Goal: Information Seeking & Learning: Compare options

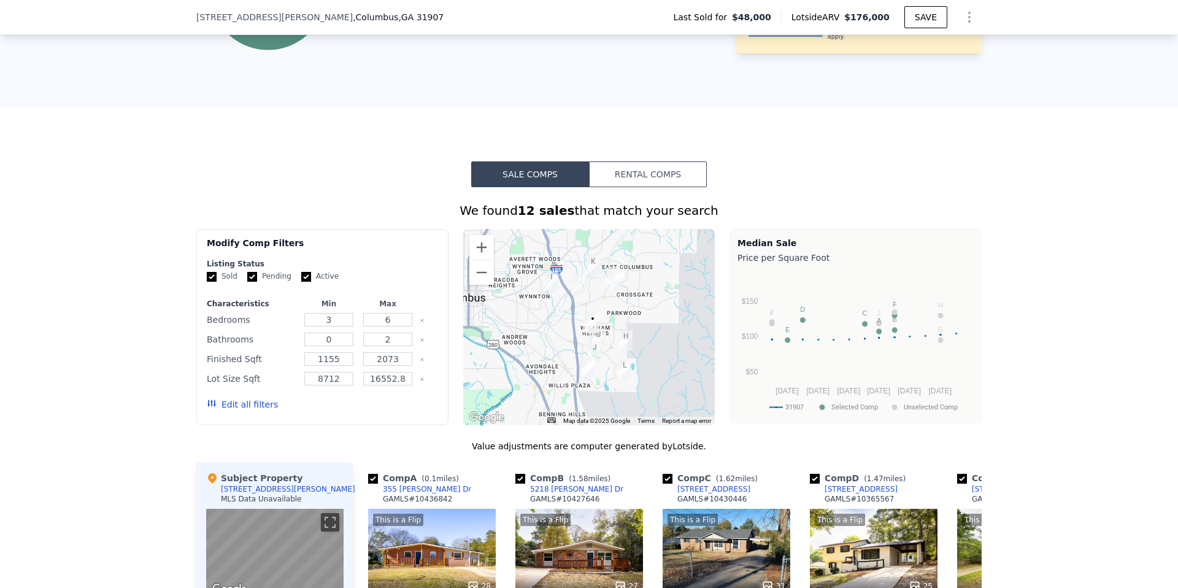
scroll to position [809, 0]
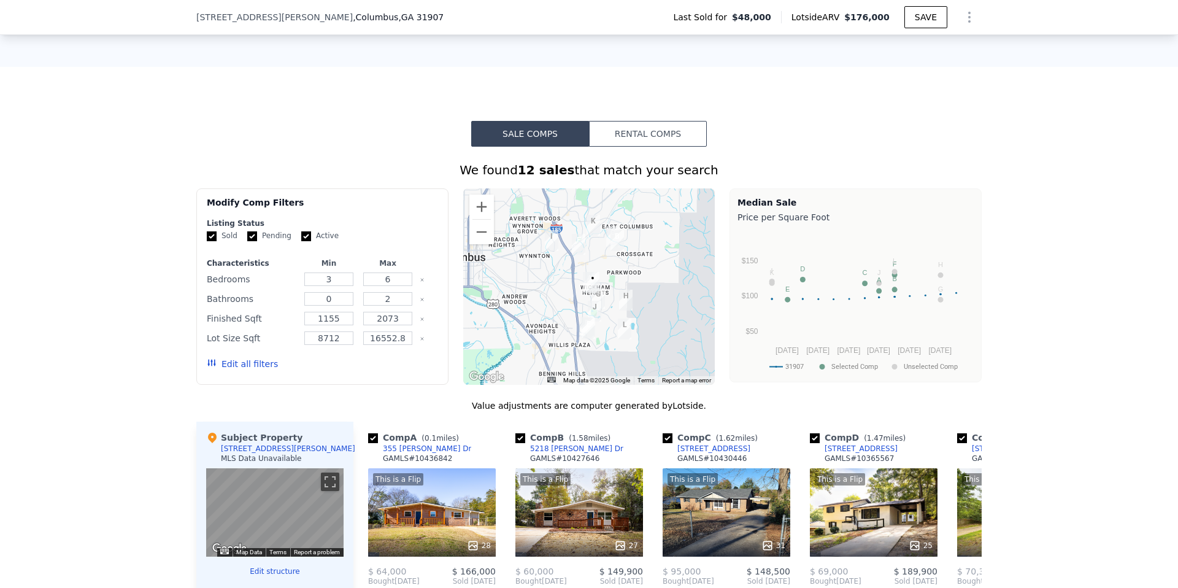
click at [246, 363] on button "Edit all filters" at bounding box center [242, 364] width 71 height 12
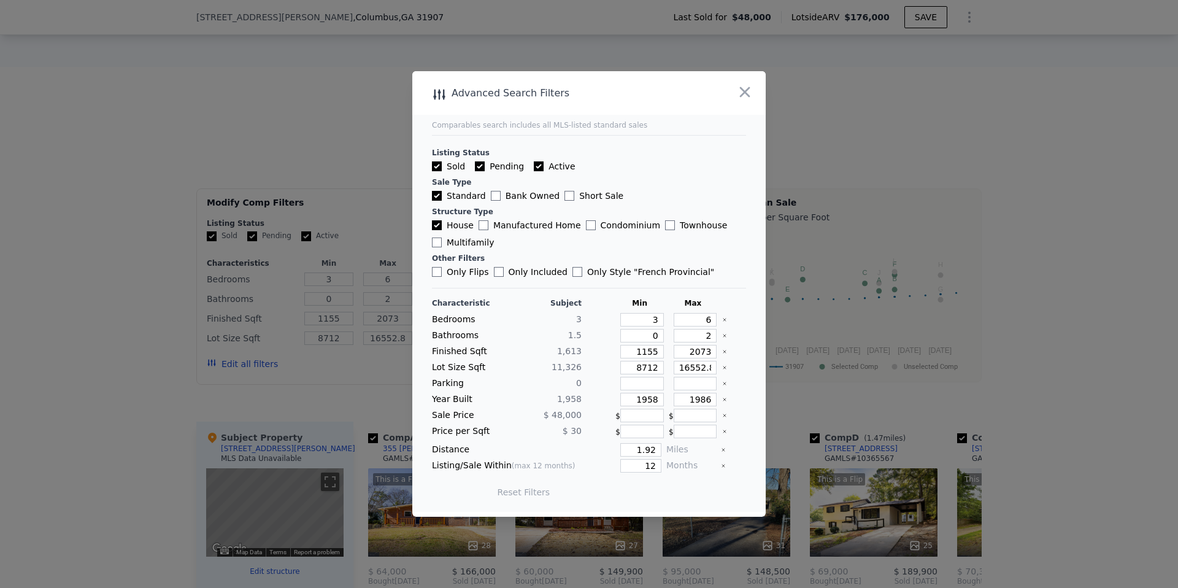
click at [727, 255] on div "Other Filters" at bounding box center [589, 258] width 314 height 10
click at [439, 226] on input "House" at bounding box center [437, 225] width 10 height 10
checkbox input "true"
drag, startPoint x: 639, startPoint y: 447, endPoint x: 673, endPoint y: 449, distance: 33.8
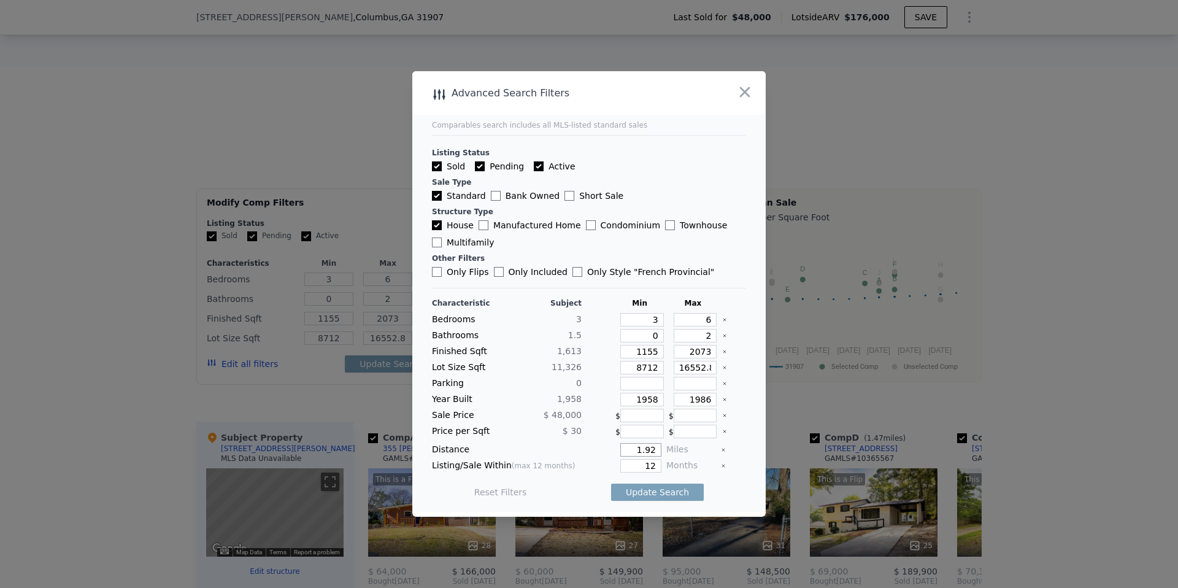
click at [673, 449] on div "Distance 1.92 Miles" at bounding box center [589, 450] width 314 height 14
type input "1"
drag, startPoint x: 644, startPoint y: 466, endPoint x: 668, endPoint y: 470, distance: 24.2
click at [669, 470] on div "Listing/Sale Within (max 12 months) 12 Months" at bounding box center [589, 466] width 314 height 14
type input "6"
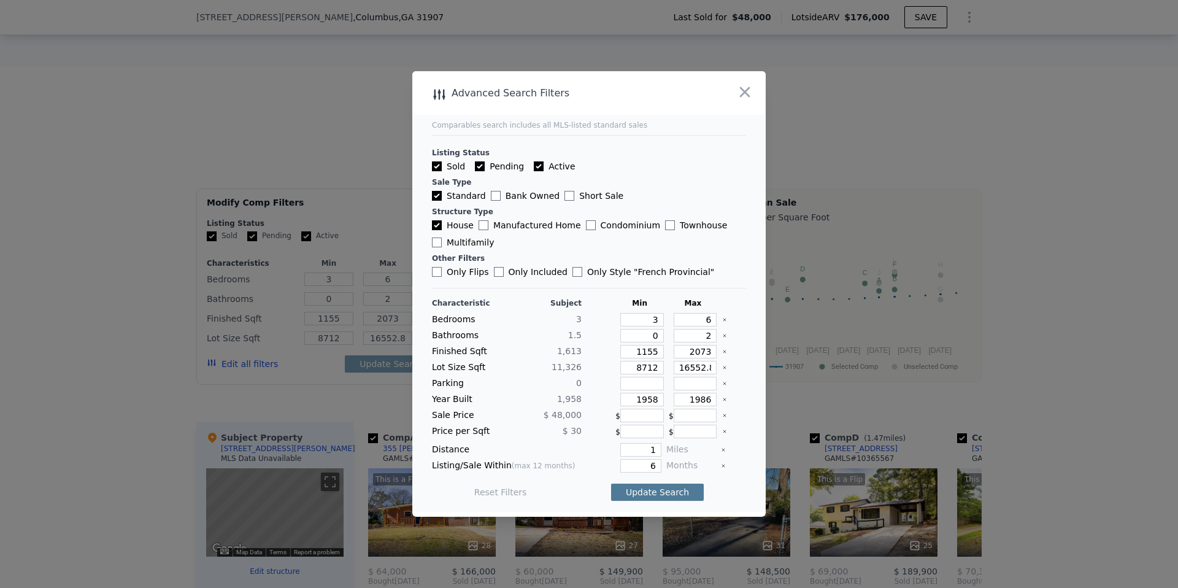
click at [662, 492] on button "Update Search" at bounding box center [657, 492] width 93 height 17
drag, startPoint x: 703, startPoint y: 369, endPoint x: 729, endPoint y: 370, distance: 25.2
click at [729, 370] on div "Lot Size Sqft 11,326 8712 16552.8" at bounding box center [589, 368] width 314 height 14
type input "16552"
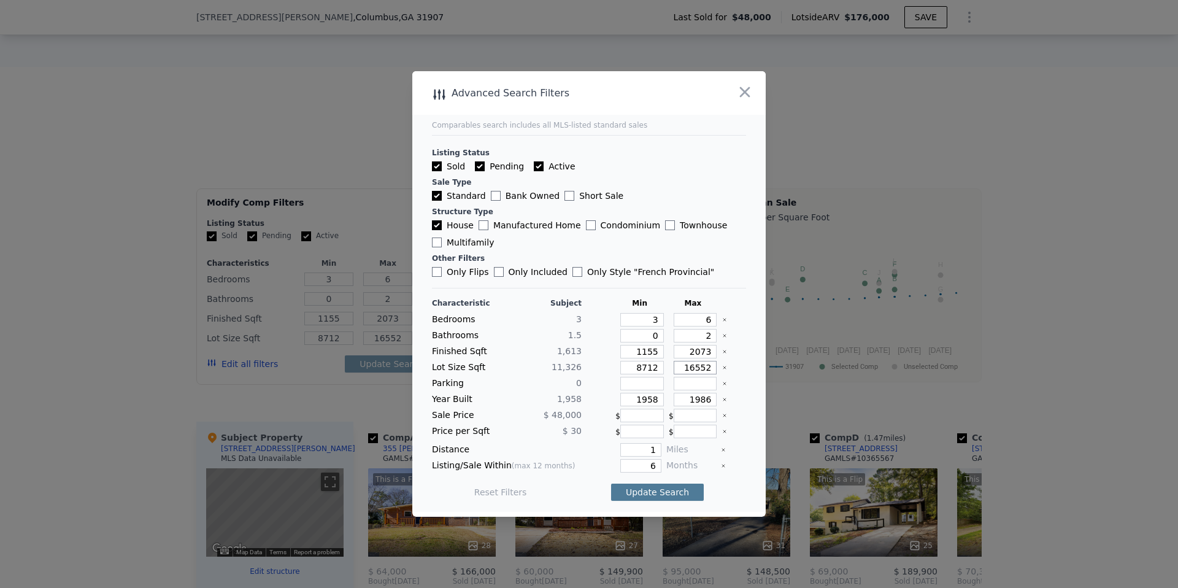
type input "16552"
click at [648, 489] on button "Update Search" at bounding box center [657, 492] width 93 height 17
checkbox input "false"
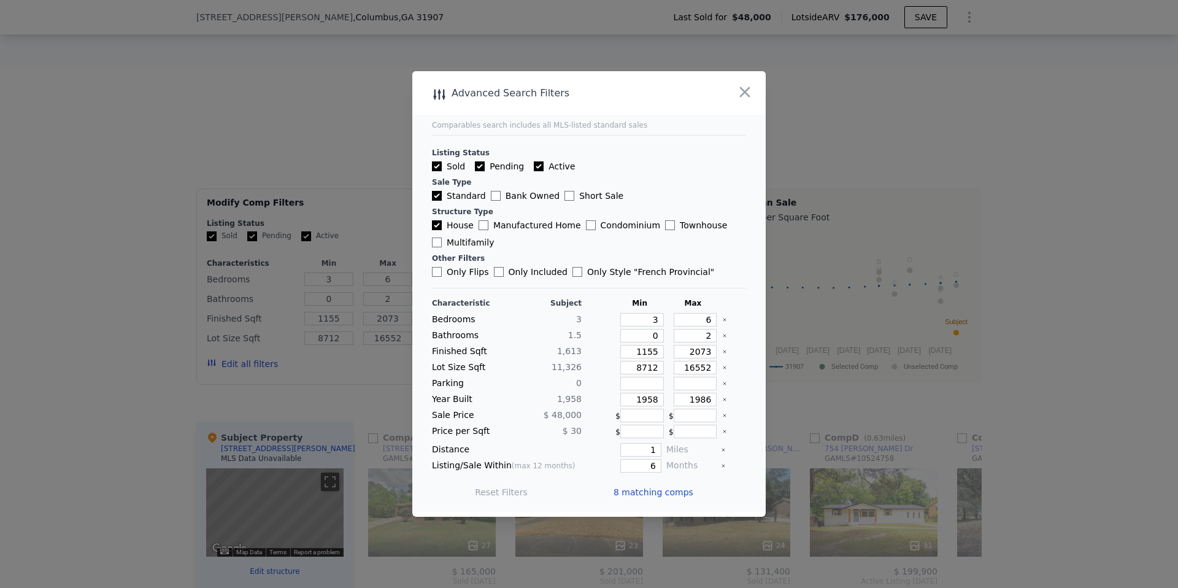
click at [663, 492] on span "8 matching comps" at bounding box center [654, 492] width 80 height 12
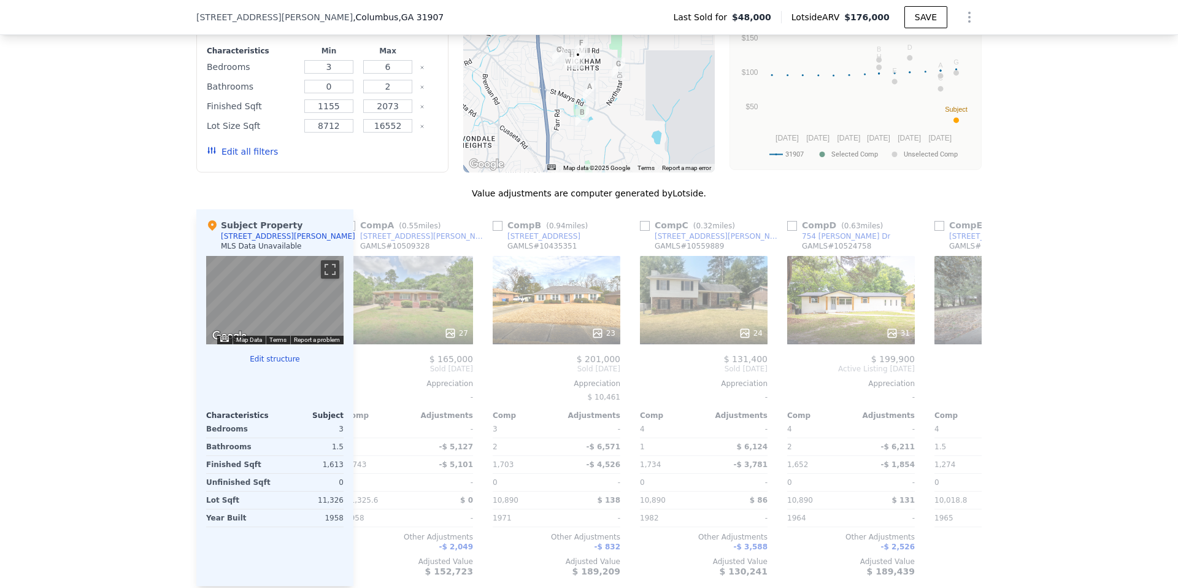
scroll to position [0, 0]
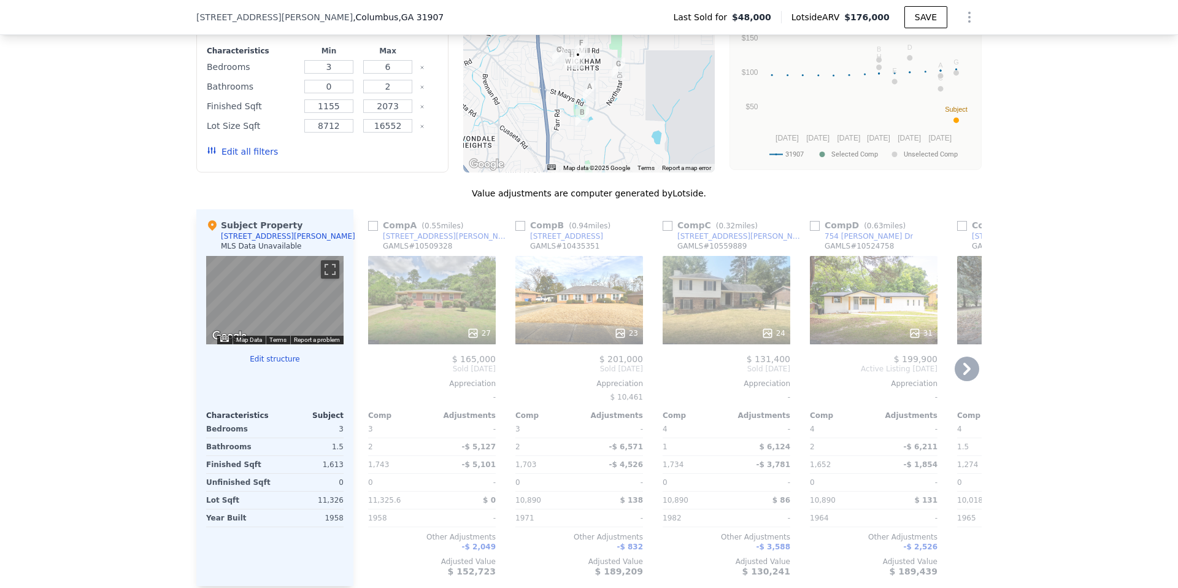
type input "16552.8"
checkbox input "true"
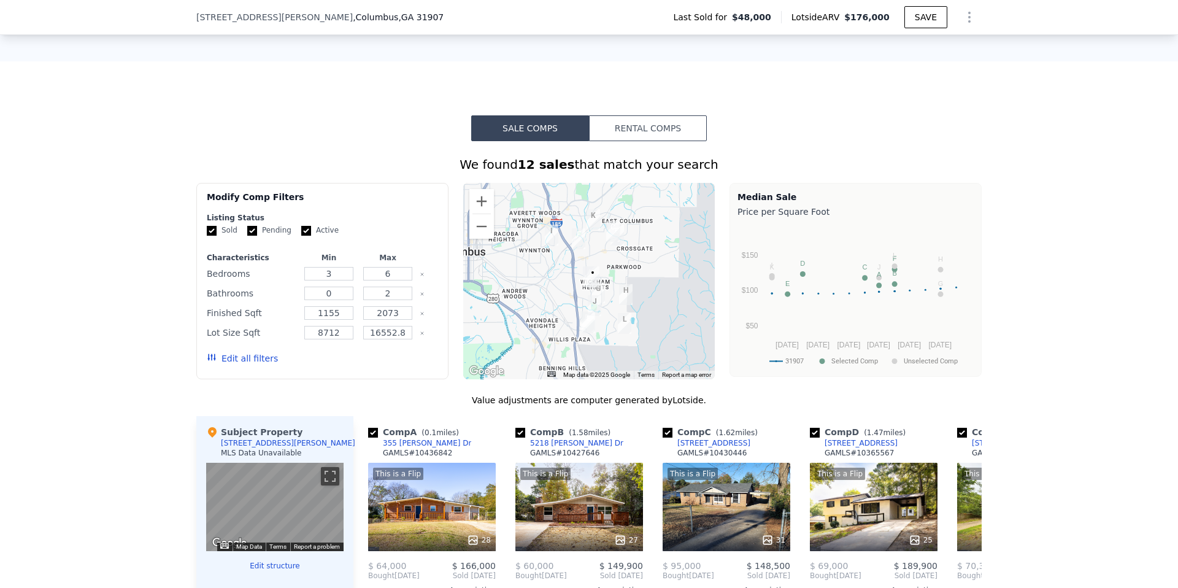
scroll to position [820, 0]
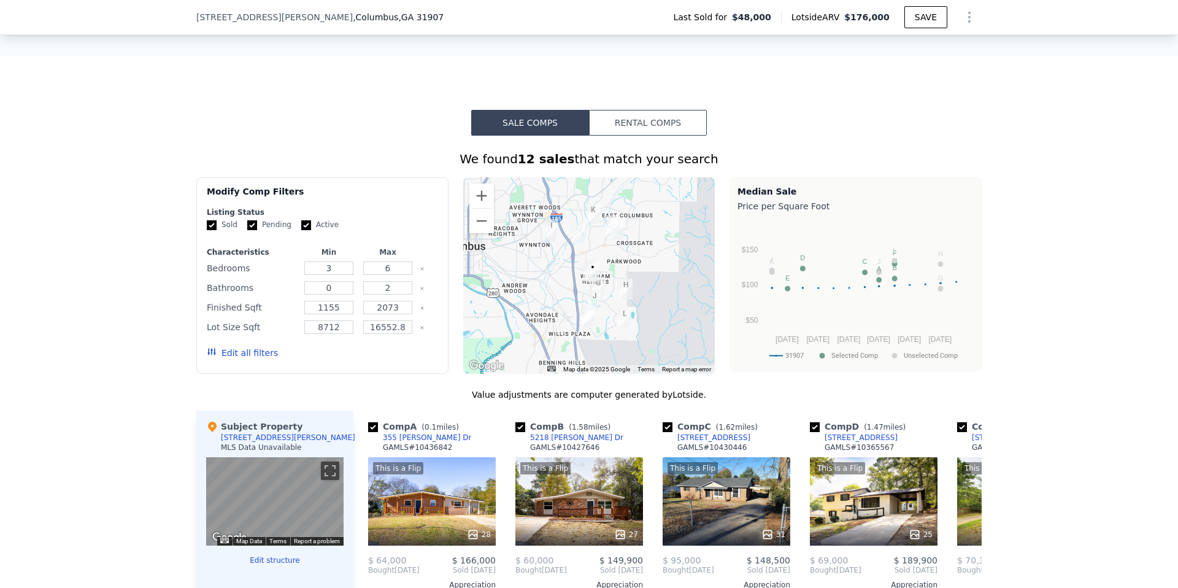
click at [247, 351] on button "Edit all filters" at bounding box center [242, 353] width 71 height 12
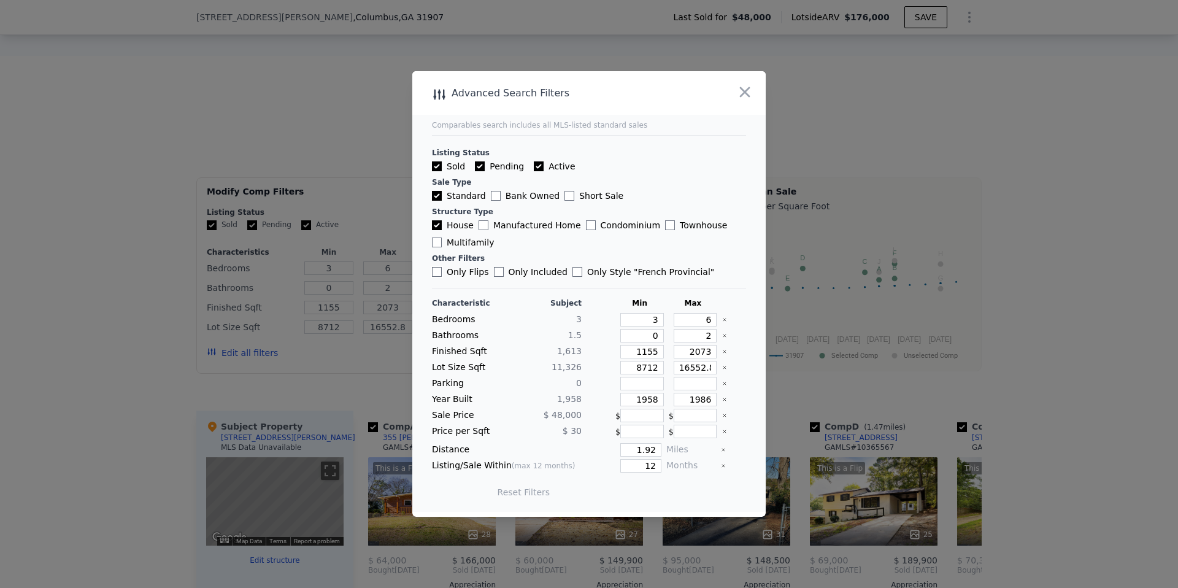
click at [439, 268] on input "Only Flips" at bounding box center [437, 272] width 10 height 10
checkbox input "true"
drag, startPoint x: 635, startPoint y: 449, endPoint x: 667, endPoint y: 450, distance: 32.6
click at [667, 450] on div "Distance 1.92 Miles" at bounding box center [589, 450] width 314 height 14
type input "1"
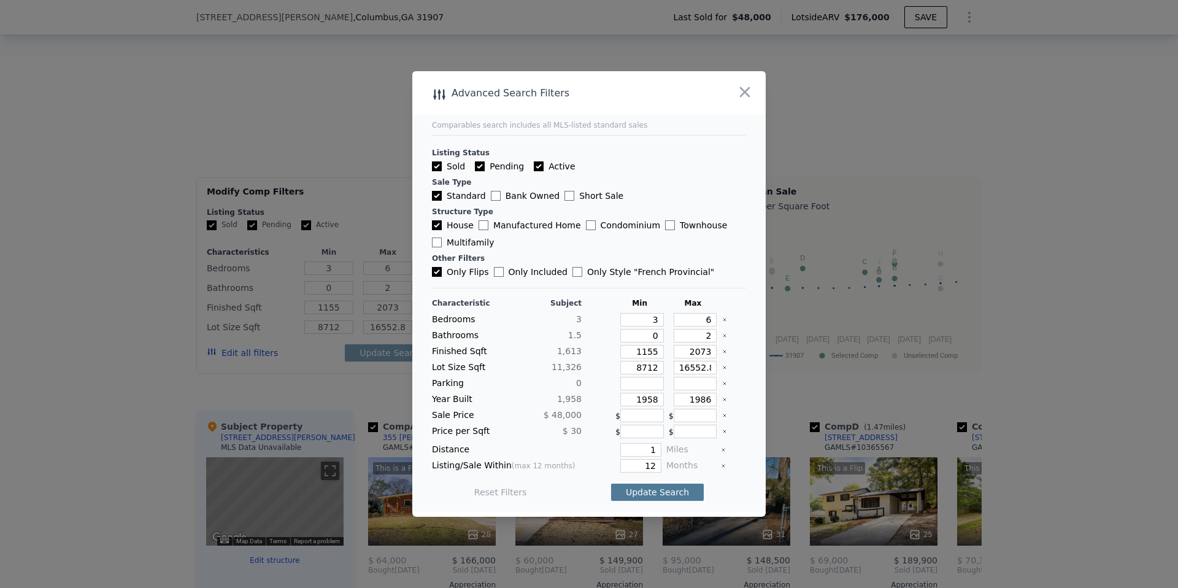
click at [647, 493] on button "Update Search" at bounding box center [657, 492] width 93 height 17
drag, startPoint x: 705, startPoint y: 371, endPoint x: 725, endPoint y: 369, distance: 20.4
click at [727, 370] on div "Lot Size Sqft 11,326 8712 16552.8" at bounding box center [589, 368] width 314 height 14
type input "16552"
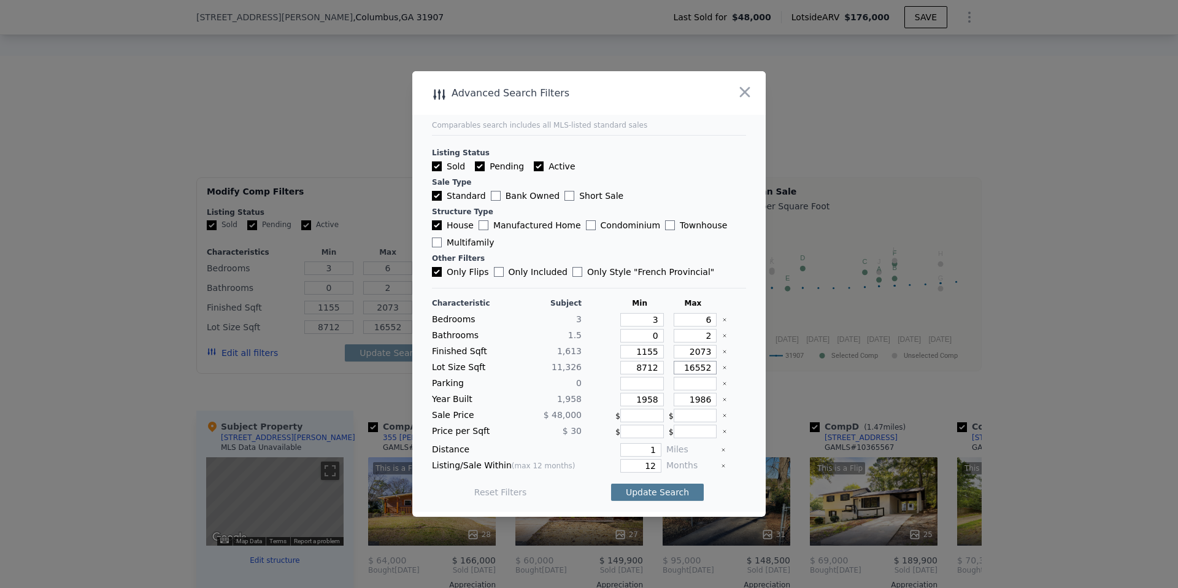
type input "16552"
drag, startPoint x: 666, startPoint y: 492, endPoint x: 672, endPoint y: 492, distance: 6.2
click at [669, 492] on button "Update Search" at bounding box center [657, 492] width 93 height 17
checkbox input "false"
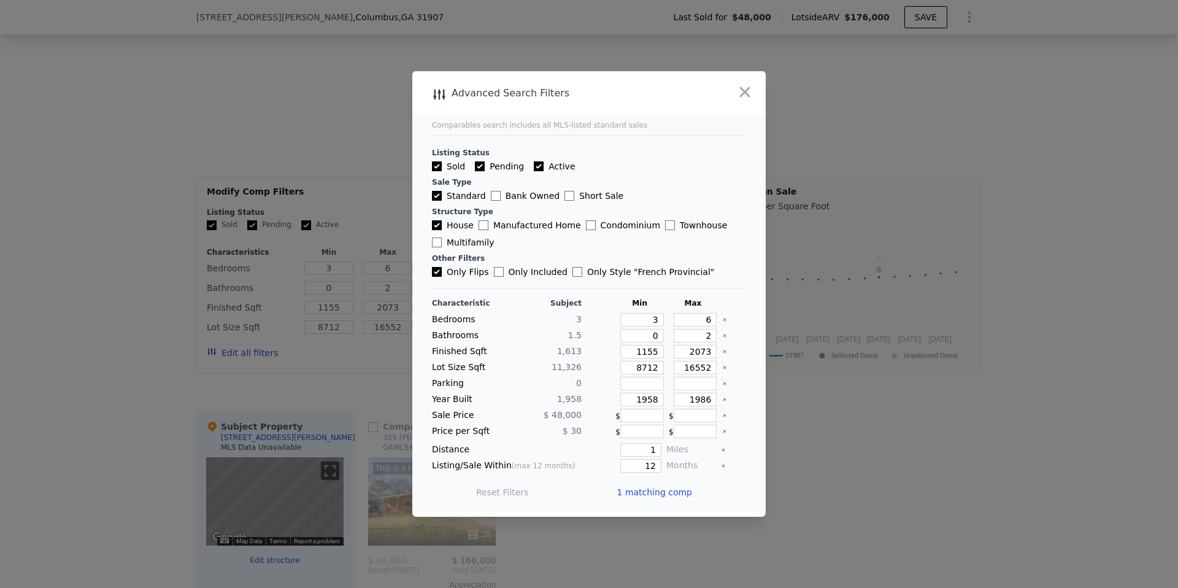
click at [667, 493] on span "1 matching comp" at bounding box center [654, 492] width 75 height 12
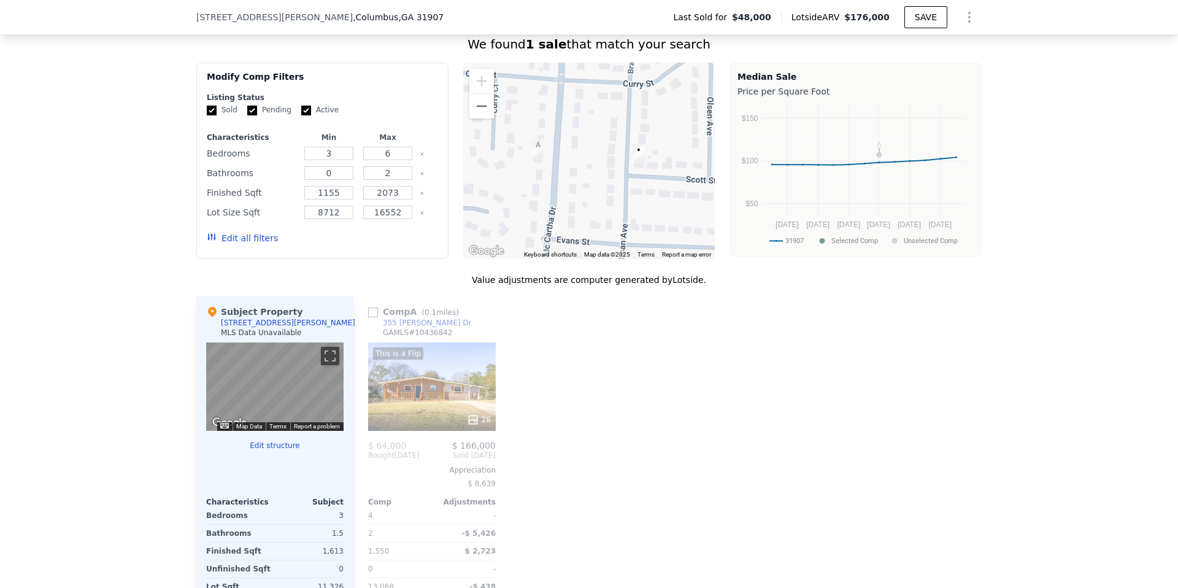
scroll to position [941, 0]
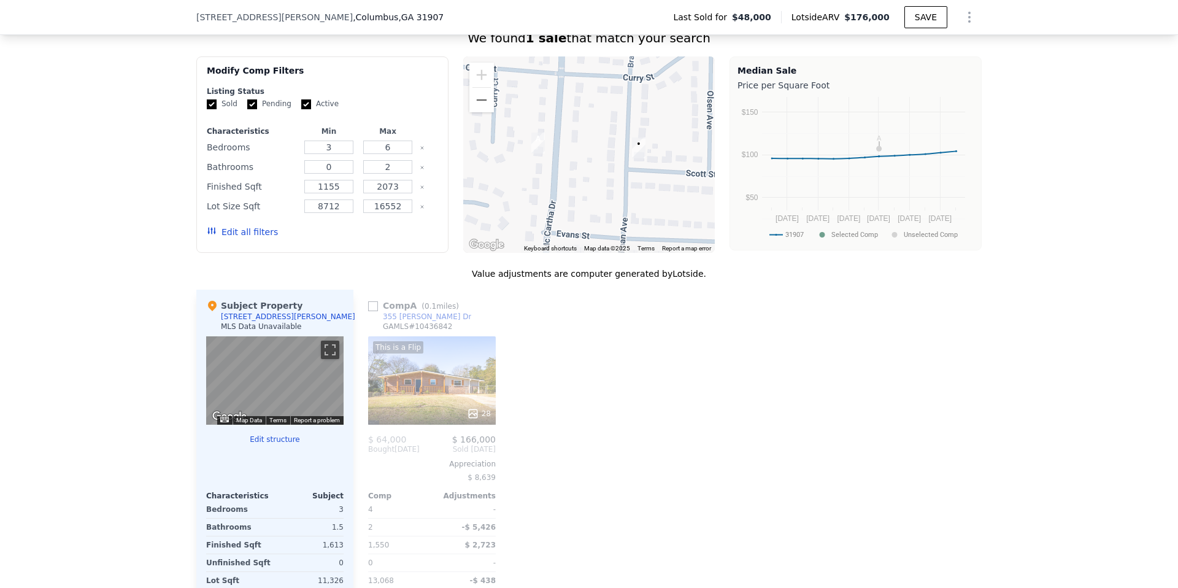
click at [436, 398] on div "This is a Flip 28" at bounding box center [432, 380] width 128 height 88
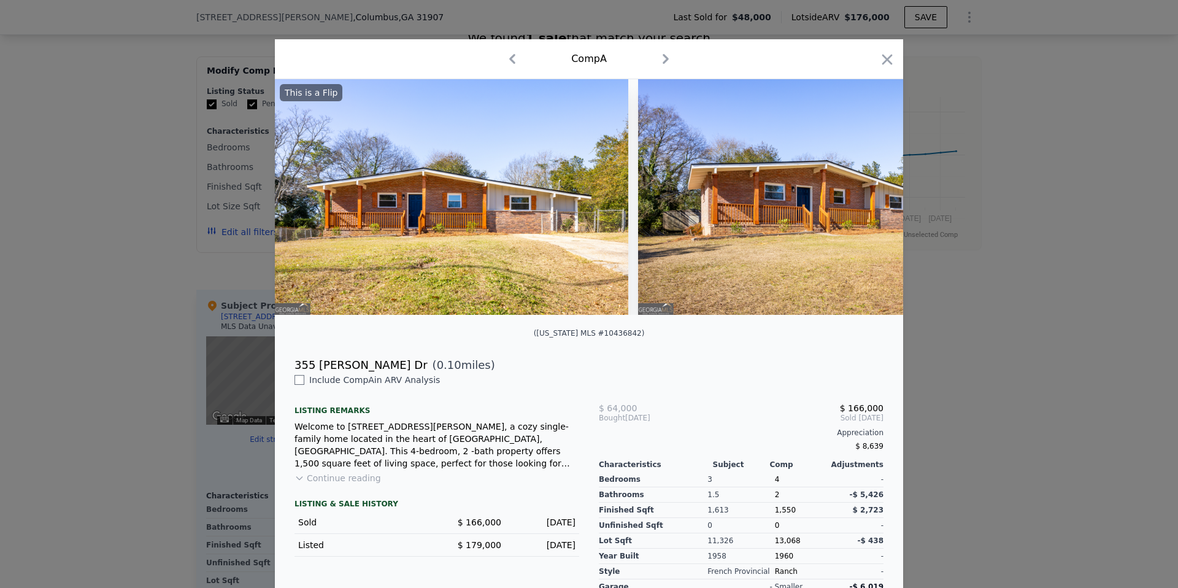
click at [546, 236] on img at bounding box center [452, 197] width 354 height 236
click at [538, 236] on img at bounding box center [452, 197] width 354 height 236
click at [526, 201] on img at bounding box center [452, 197] width 354 height 236
click at [528, 203] on img at bounding box center [452, 197] width 354 height 236
click at [666, 60] on icon "button" at bounding box center [666, 59] width 6 height 10
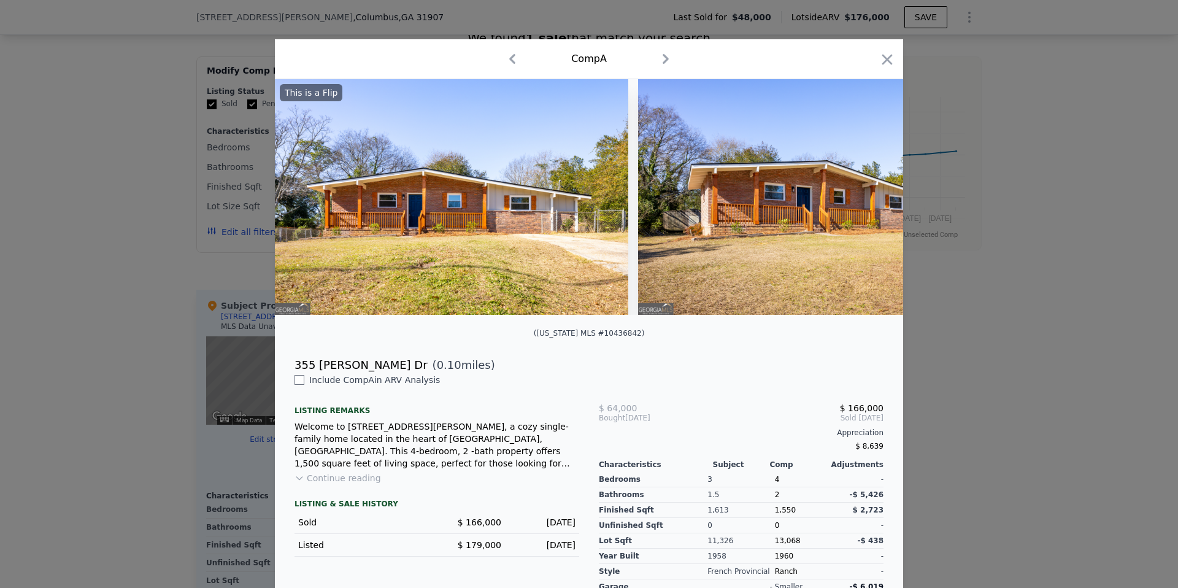
drag, startPoint x: 666, startPoint y: 60, endPoint x: 688, endPoint y: 187, distance: 128.4
click at [667, 61] on icon "button" at bounding box center [666, 59] width 6 height 10
drag, startPoint x: 711, startPoint y: 229, endPoint x: 711, endPoint y: 236, distance: 6.8
click at [710, 230] on img at bounding box center [815, 197] width 354 height 236
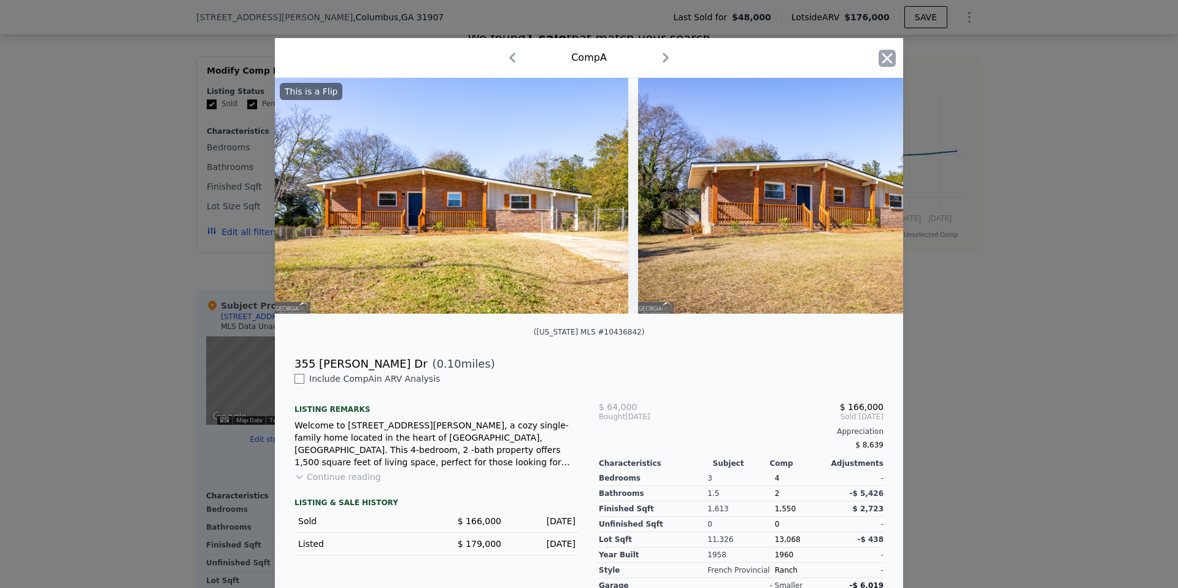
click at [886, 58] on icon "button" at bounding box center [888, 58] width 10 height 10
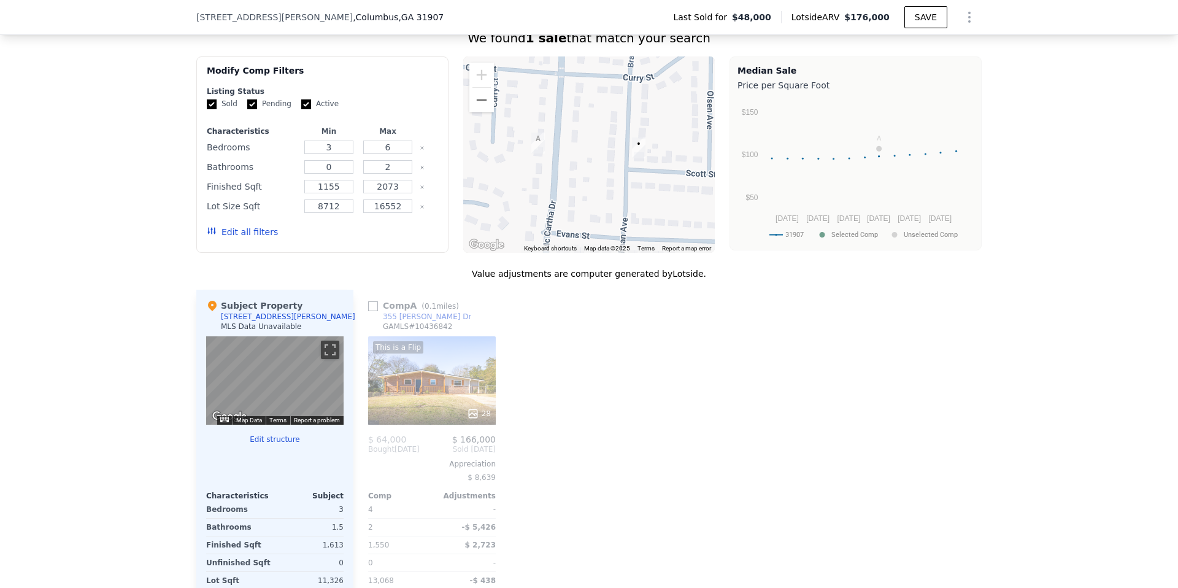
click at [257, 228] on button "Edit all filters" at bounding box center [242, 232] width 71 height 12
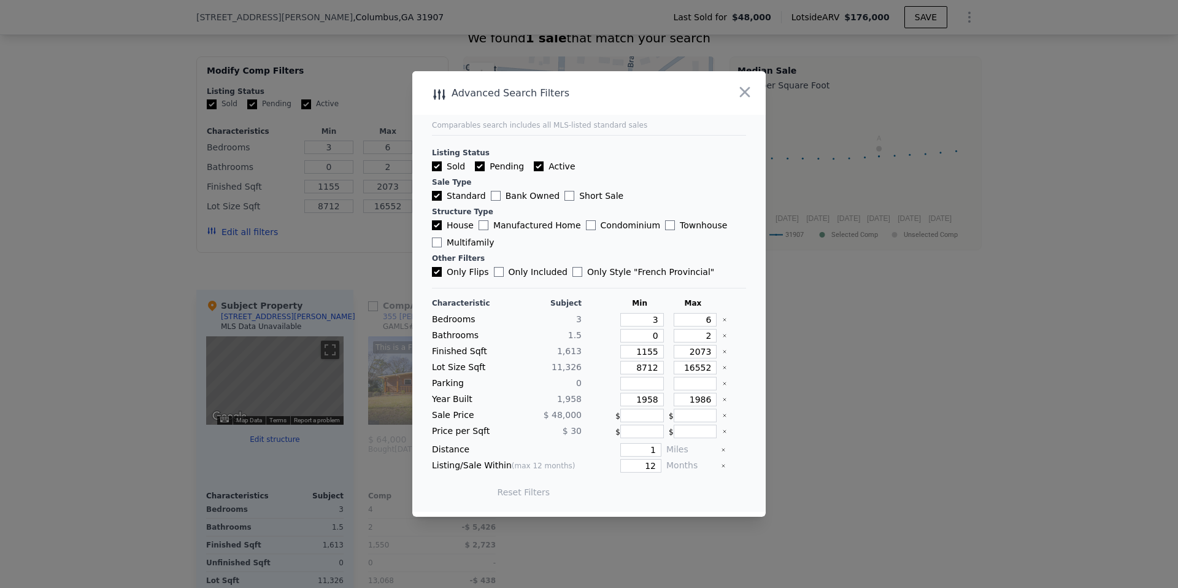
click at [248, 230] on div at bounding box center [589, 294] width 1178 height 588
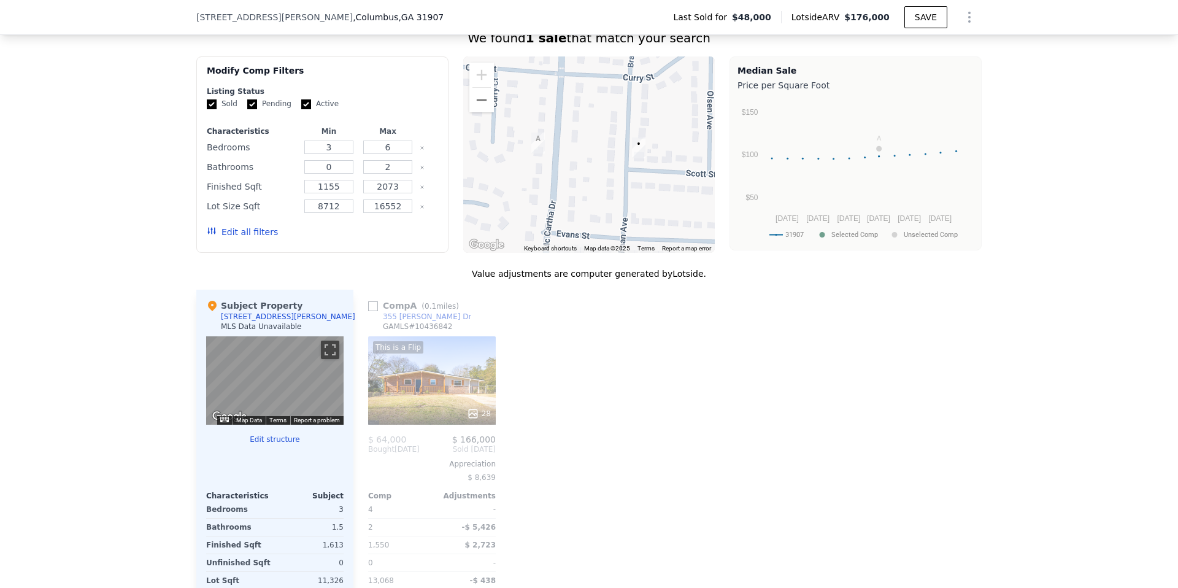
click at [246, 230] on button "Edit all filters" at bounding box center [242, 232] width 71 height 12
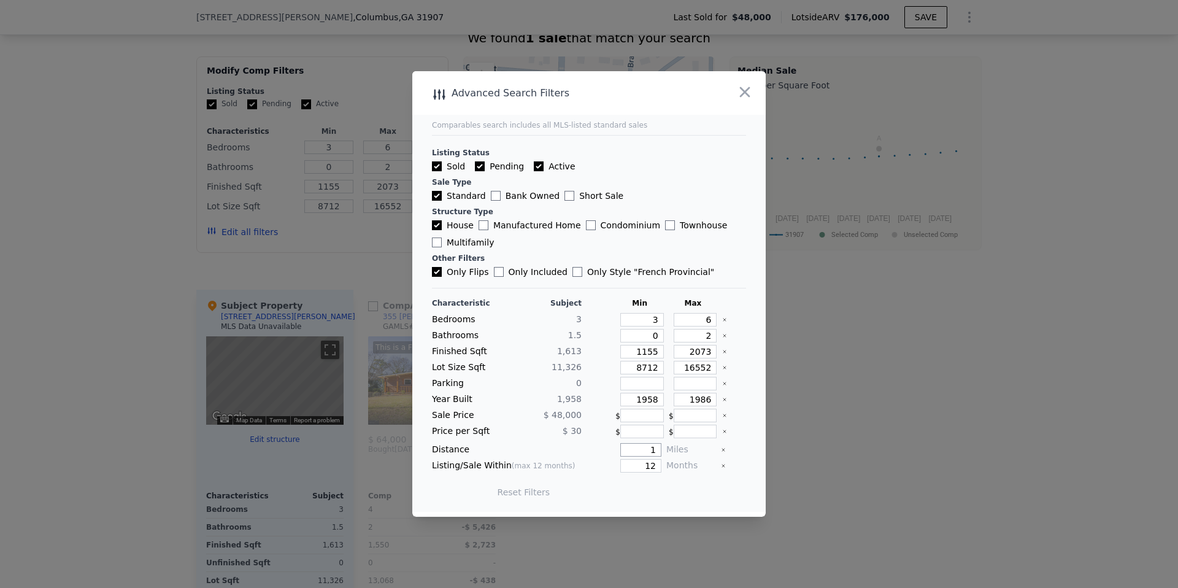
click at [661, 451] on input "1" at bounding box center [641, 450] width 41 height 14
type input "1.5"
click at [439, 276] on input "Only Flips" at bounding box center [437, 272] width 10 height 10
checkbox input "false"
click at [656, 495] on button "Update Search" at bounding box center [657, 492] width 93 height 17
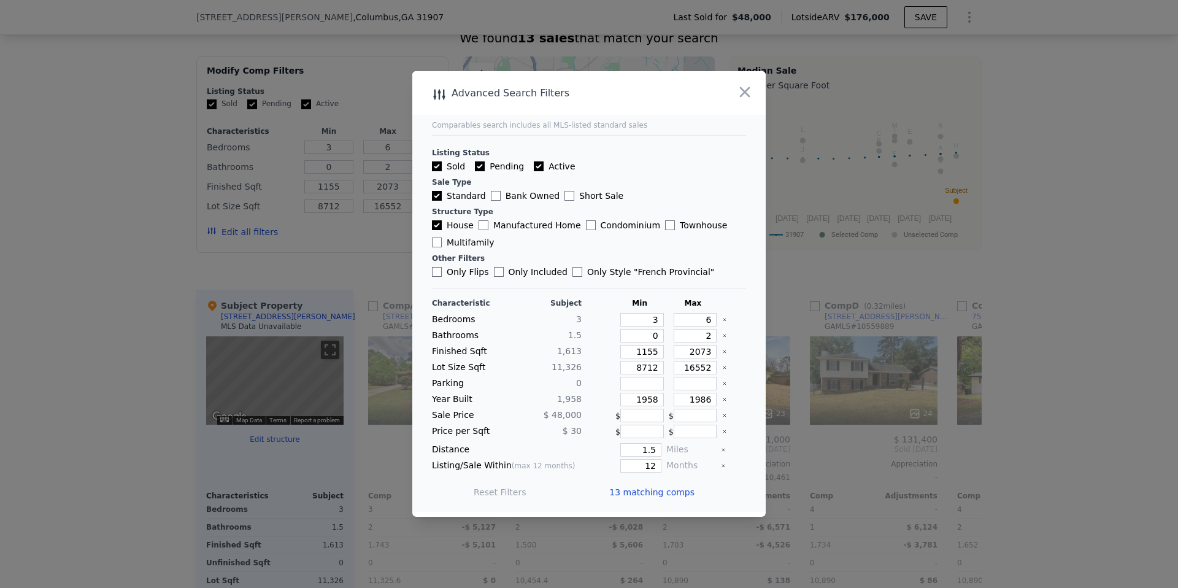
click at [661, 492] on span "13 matching comps" at bounding box center [651, 492] width 85 height 12
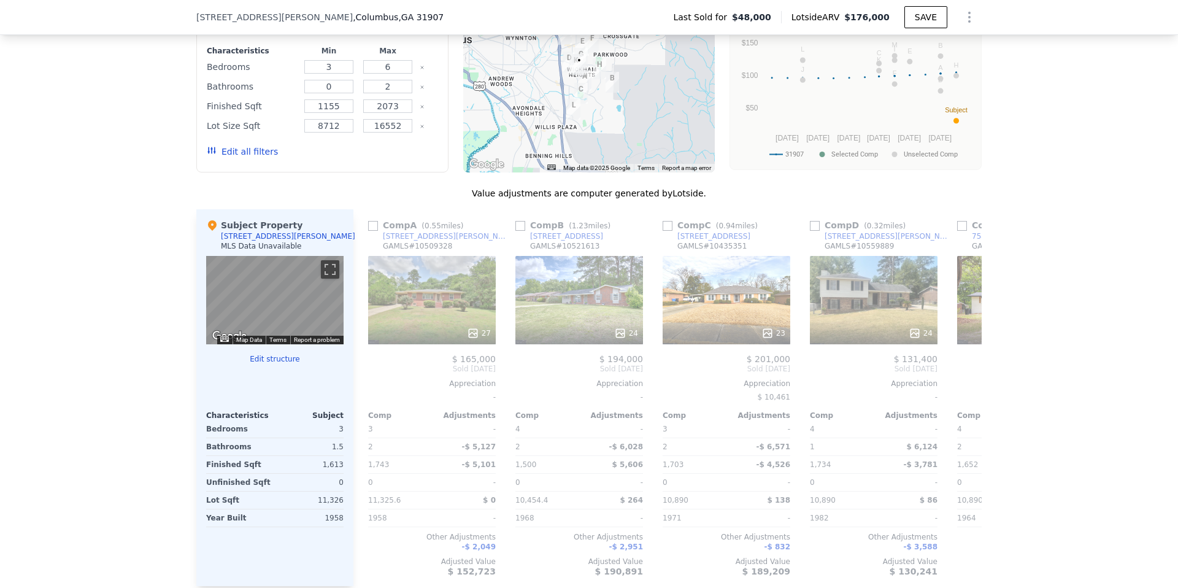
type input "2130"
type input "10018.8"
type input "16552.8"
checkbox input "true"
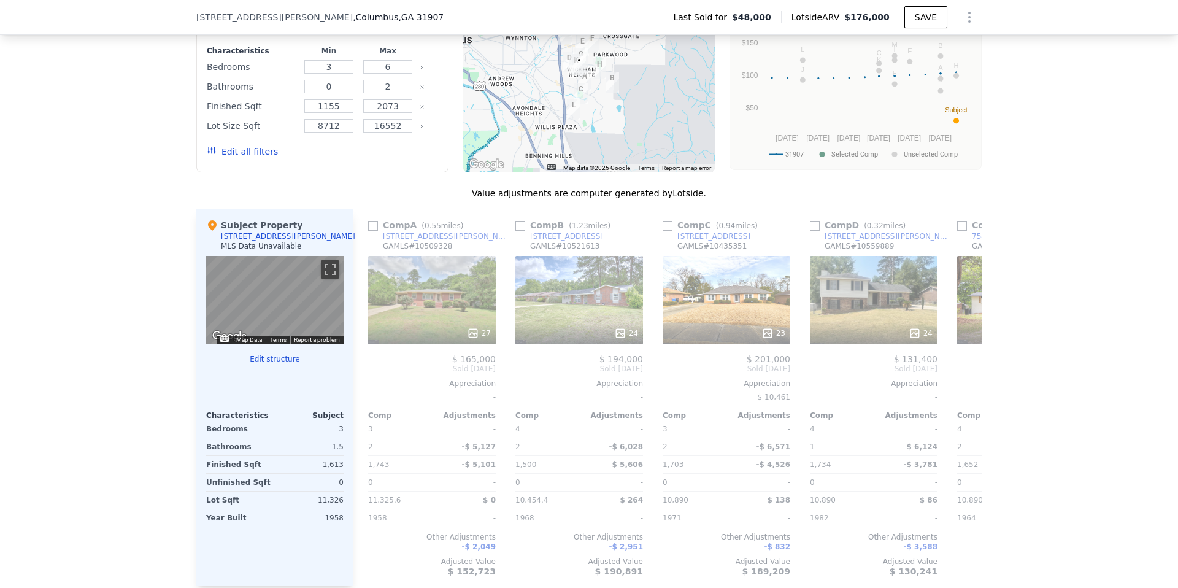
checkbox input "true"
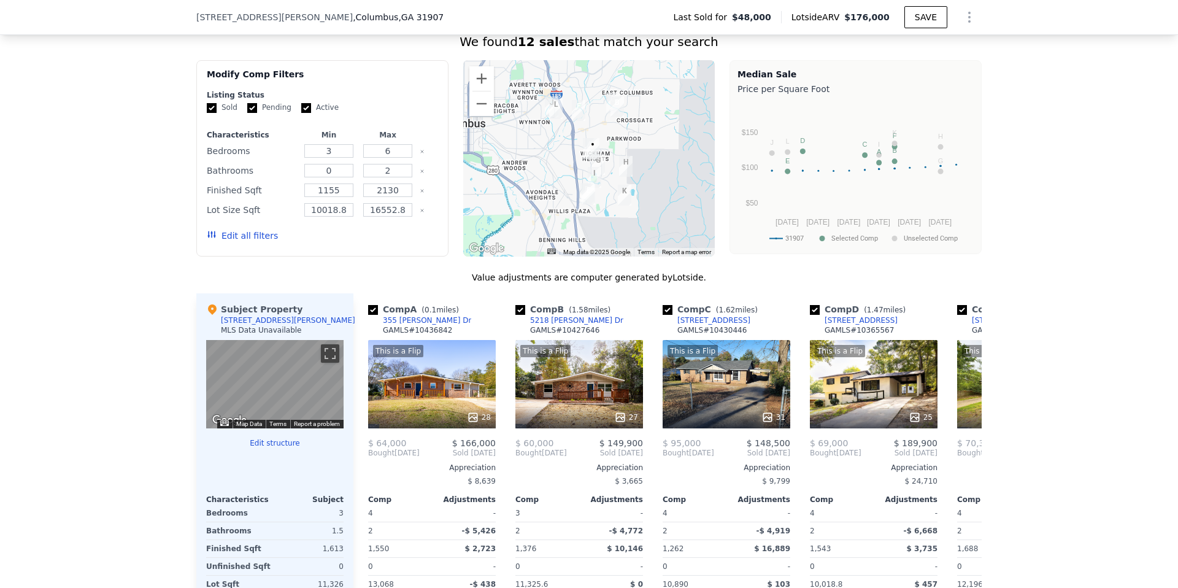
scroll to position [845, 0]
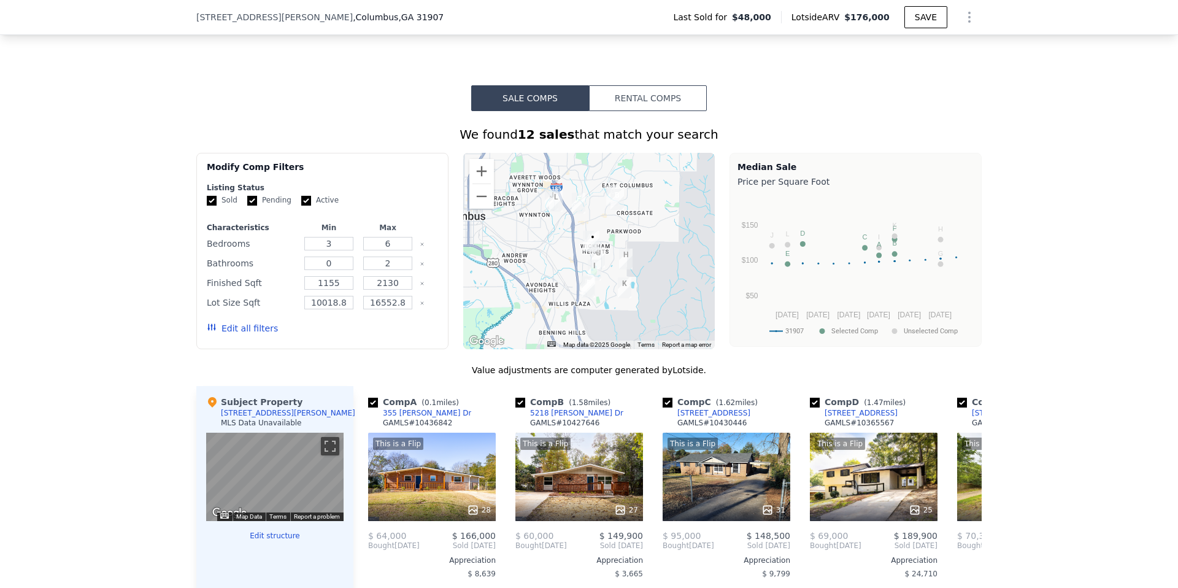
click at [231, 331] on button "Edit all filters" at bounding box center [242, 328] width 71 height 12
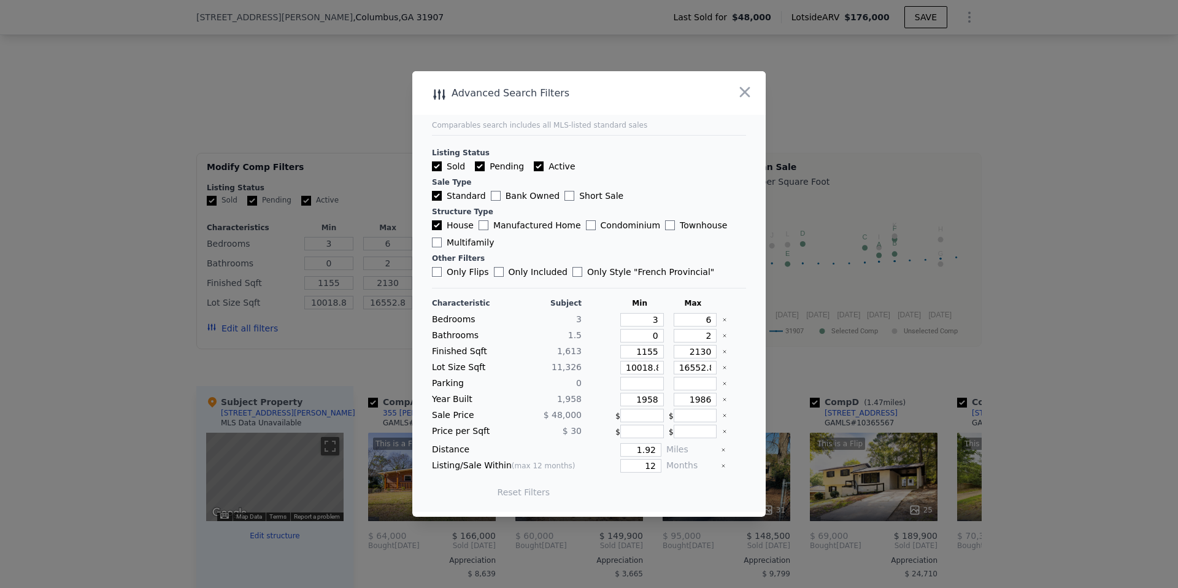
click at [438, 271] on input "Only Flips" at bounding box center [437, 272] width 10 height 10
checkbox input "true"
drag, startPoint x: 644, startPoint y: 466, endPoint x: 670, endPoint y: 467, distance: 25.8
click at [670, 467] on div "Listing/Sale Within (max 12 months) 12 Months" at bounding box center [589, 466] width 314 height 14
type input "6"
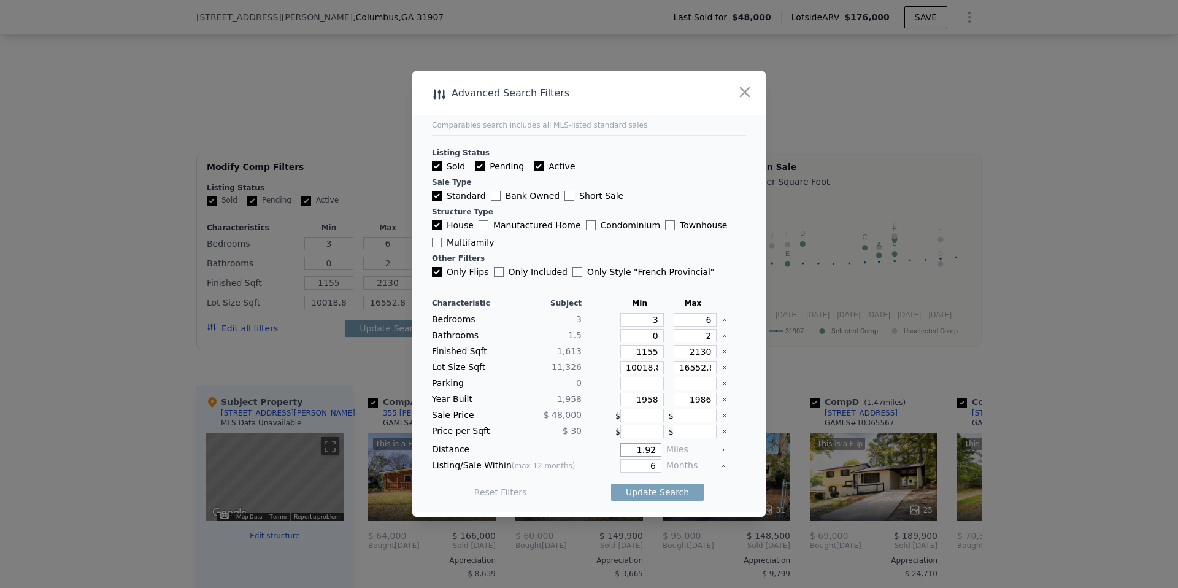
drag, startPoint x: 636, startPoint y: 448, endPoint x: 666, endPoint y: 450, distance: 30.1
click at [666, 450] on div "Distance 1.92 Miles" at bounding box center [589, 450] width 314 height 14
type input "1.5"
click at [668, 490] on button "Update Search" at bounding box center [657, 492] width 93 height 17
drag, startPoint x: 661, startPoint y: 368, endPoint x: 690, endPoint y: 369, distance: 28.9
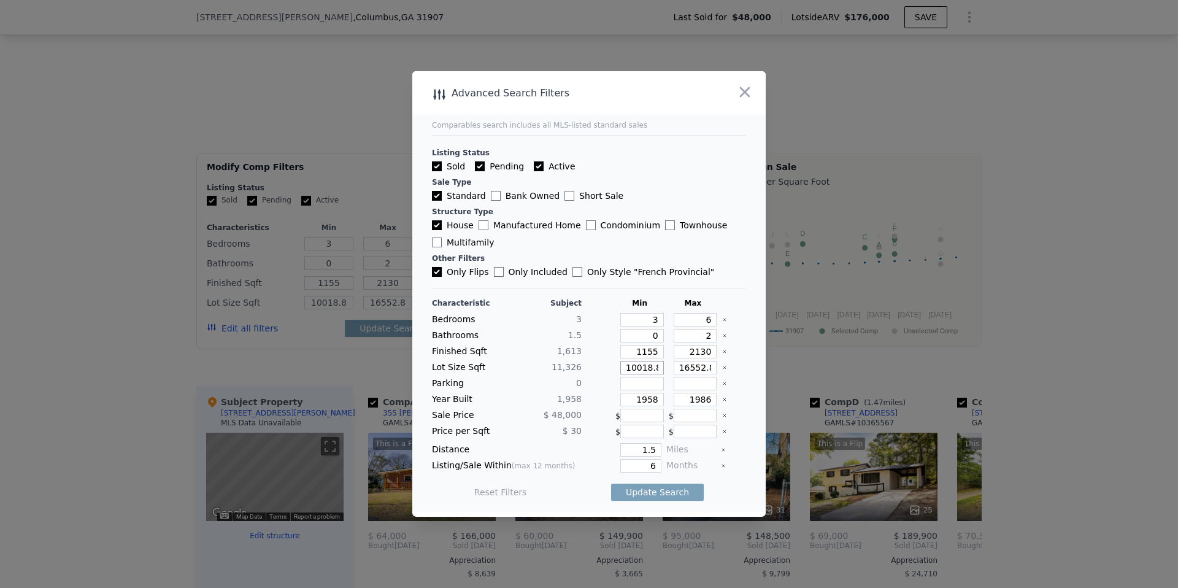
click at [690, 369] on div "Lot Size Sqft 11,326 10018.8 16552.8" at bounding box center [589, 368] width 314 height 14
type input "10018"
drag, startPoint x: 705, startPoint y: 369, endPoint x: 723, endPoint y: 369, distance: 17.8
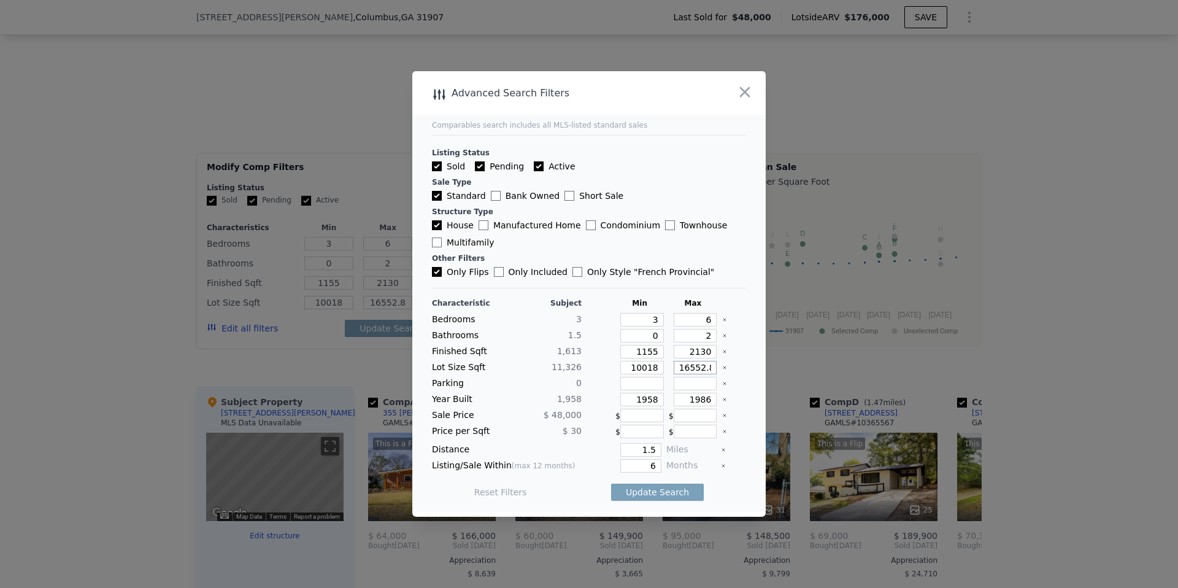
click at [723, 369] on div "Lot Size Sqft 11,326 10018 16552.8" at bounding box center [589, 368] width 314 height 14
type input "16552"
drag, startPoint x: 663, startPoint y: 489, endPoint x: 690, endPoint y: 489, distance: 26.4
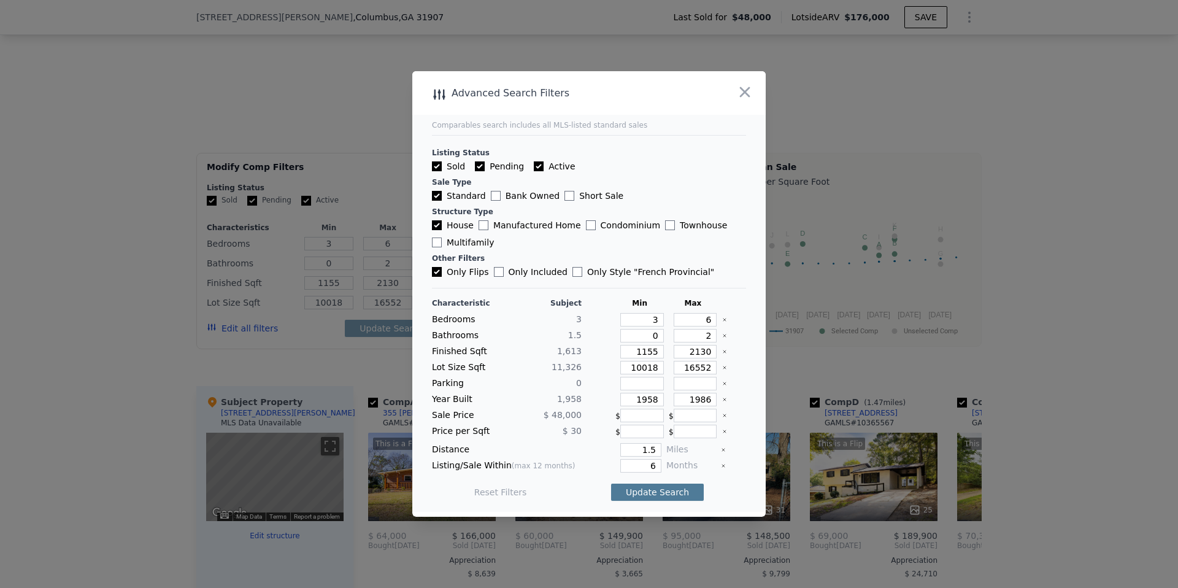
click at [663, 489] on button "Update Search" at bounding box center [657, 492] width 93 height 17
checkbox input "false"
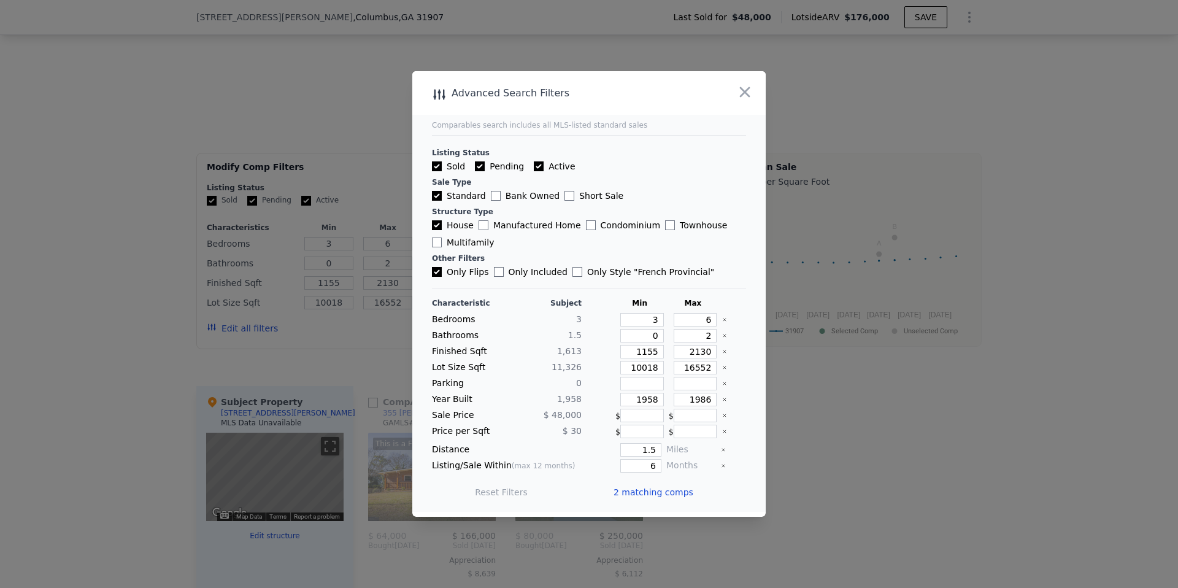
click at [660, 492] on span "2 matching comps" at bounding box center [654, 492] width 80 height 12
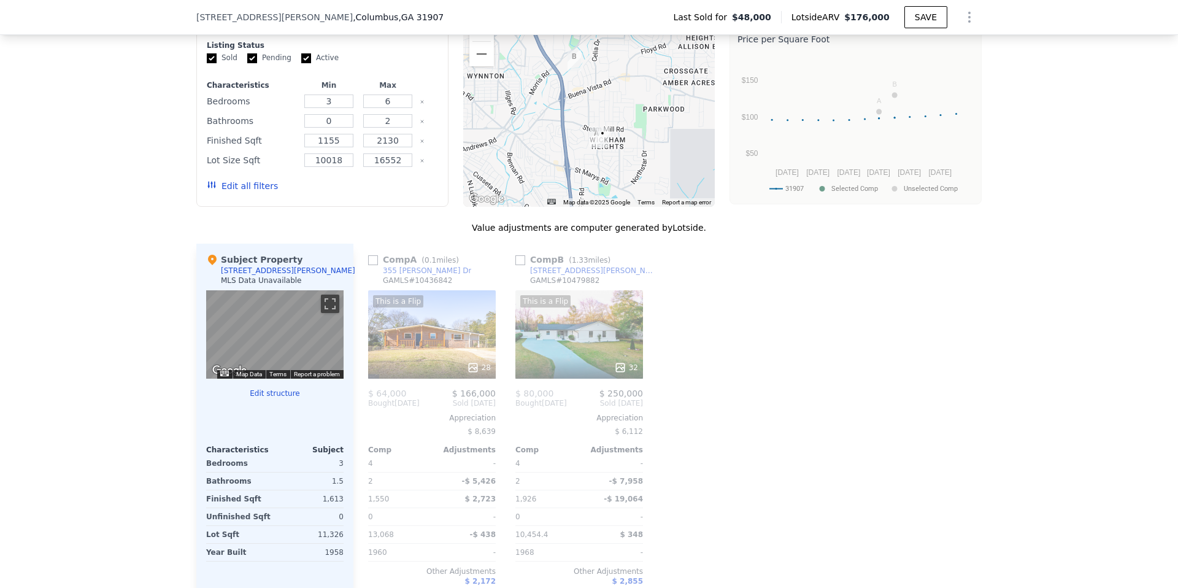
scroll to position [1013, 0]
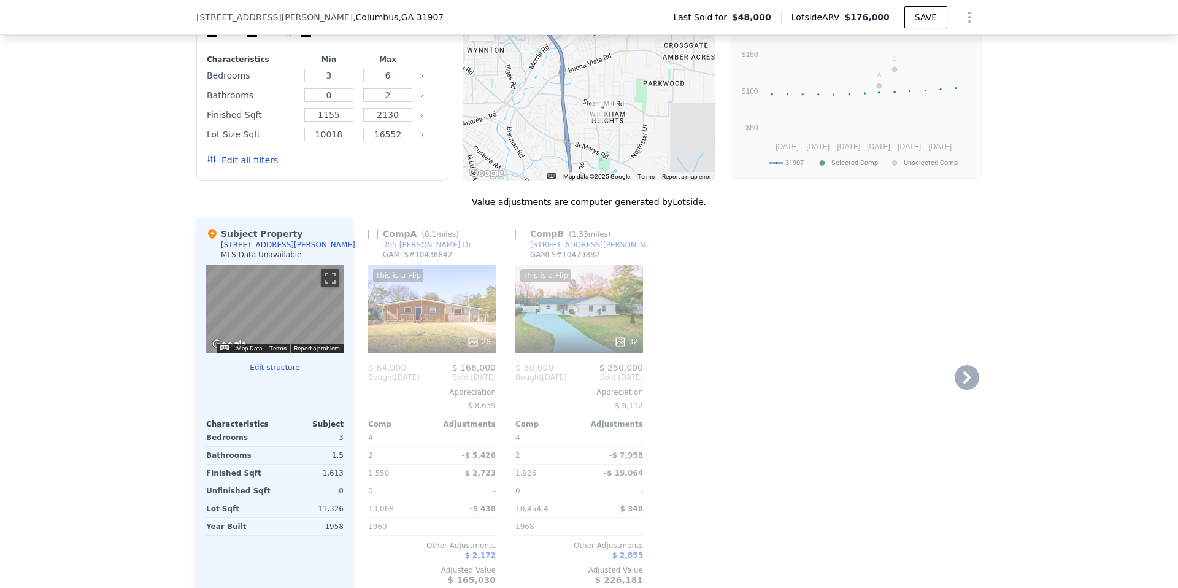
click at [461, 331] on div at bounding box center [432, 342] width 128 height 22
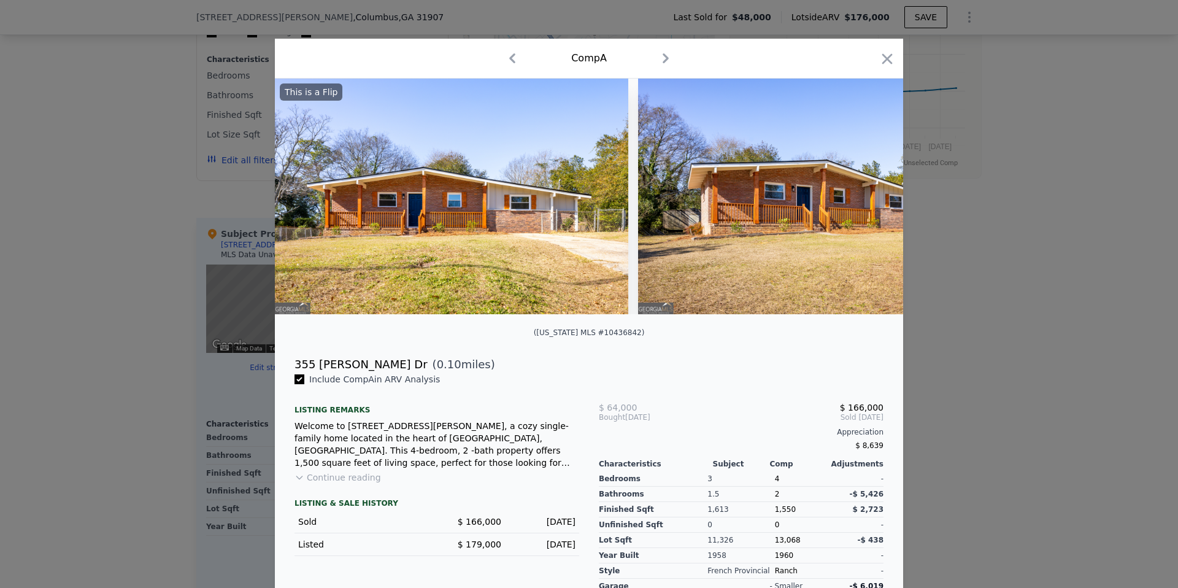
type input "10018.8"
type input "16552.8"
checkbox input "true"
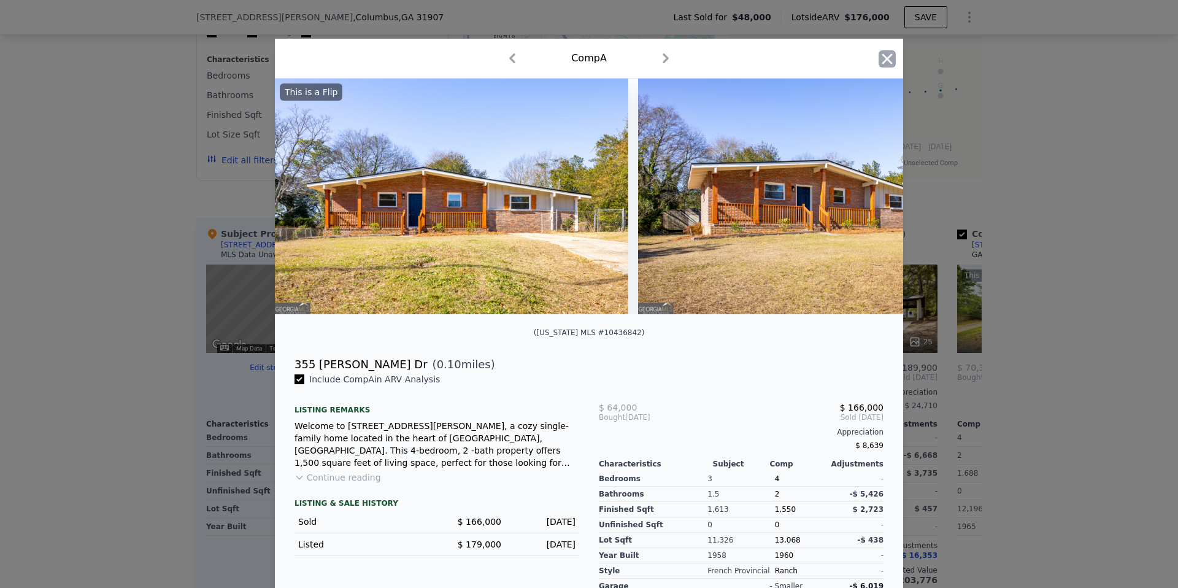
click at [889, 63] on icon "button" at bounding box center [887, 58] width 17 height 17
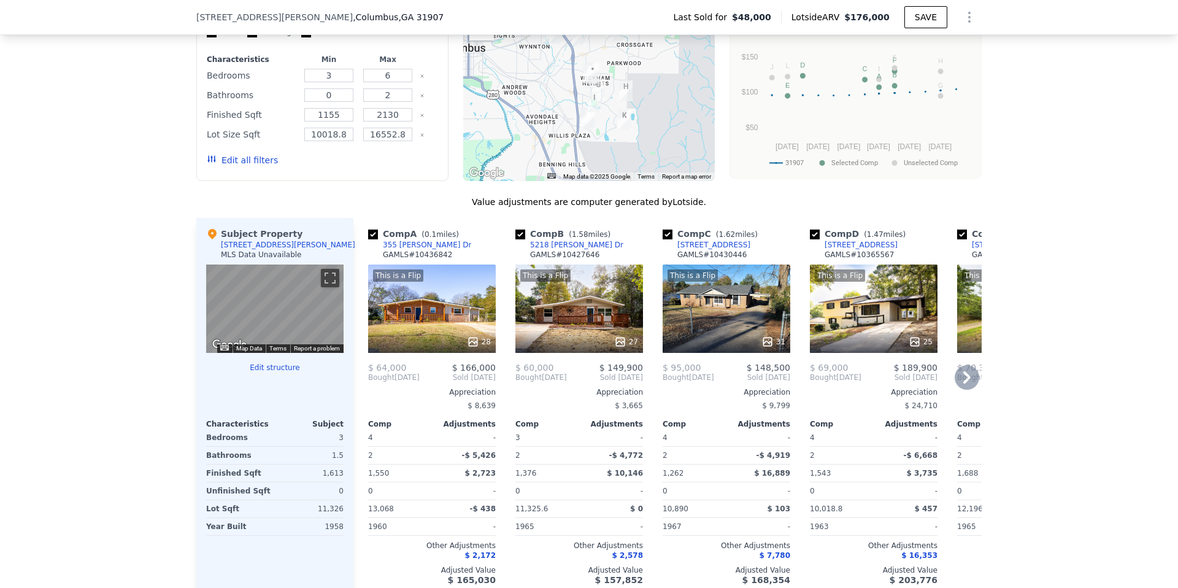
click at [479, 341] on icon at bounding box center [473, 342] width 12 height 12
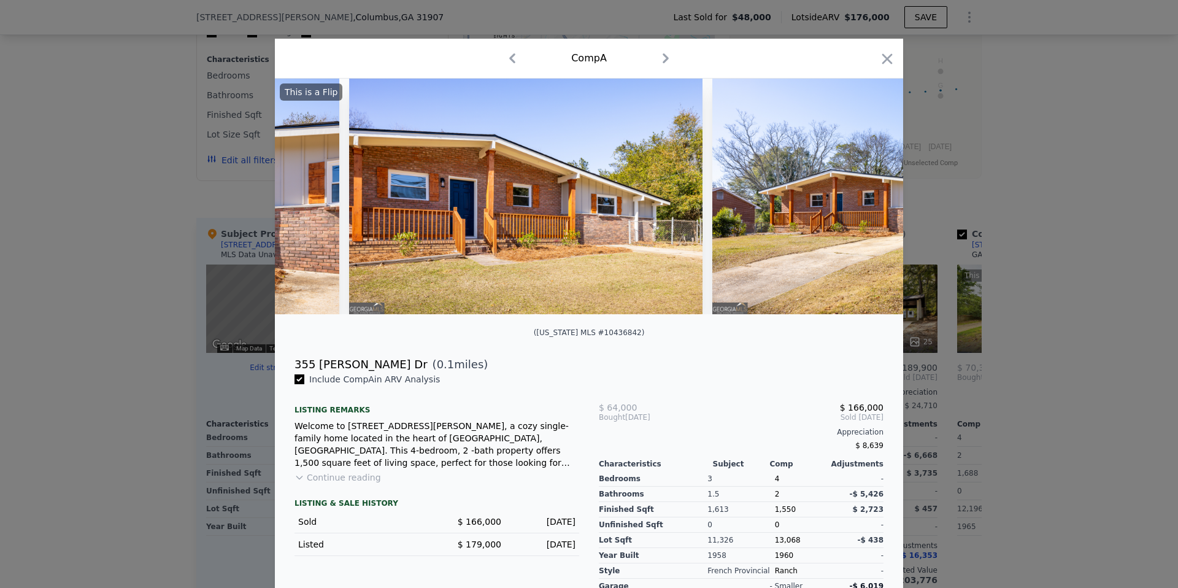
scroll to position [0, 9532]
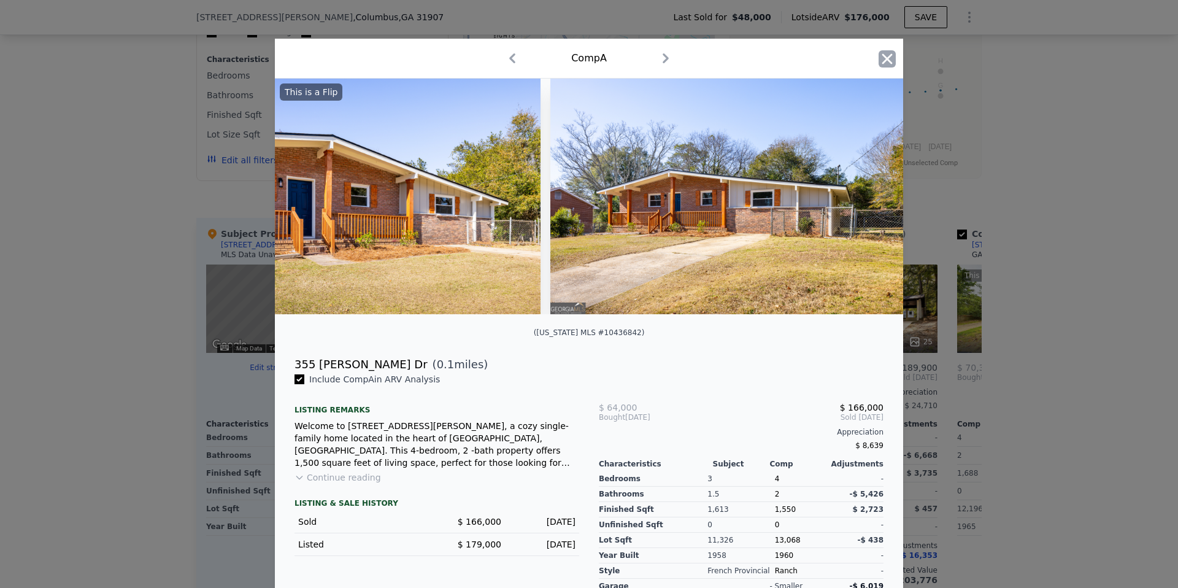
click at [888, 63] on icon "button" at bounding box center [887, 58] width 17 height 17
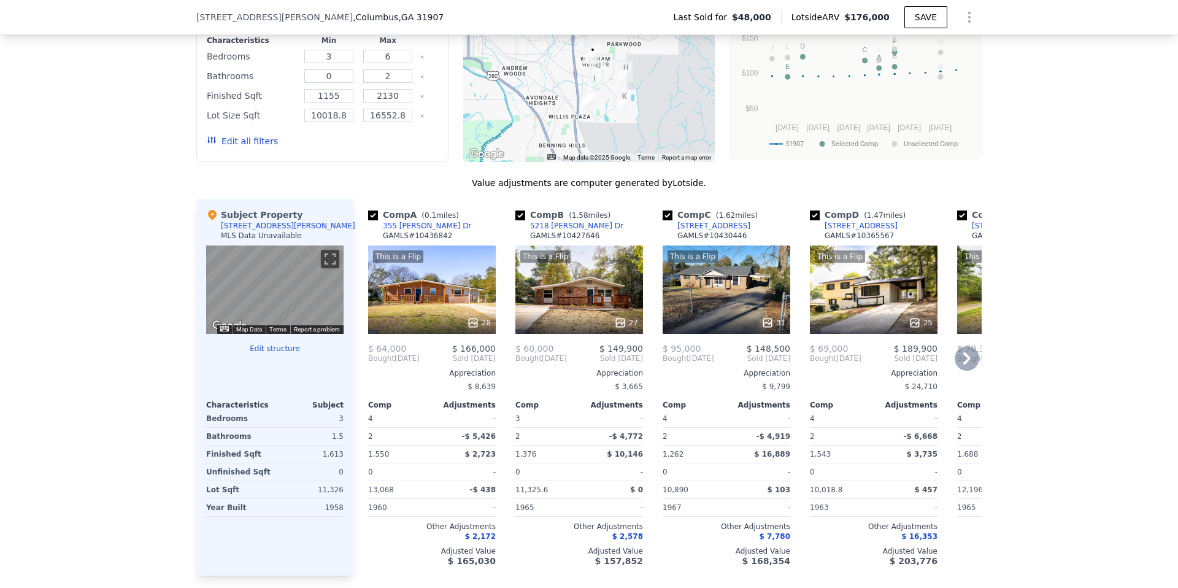
click at [568, 298] on div "This is a Flip 27" at bounding box center [580, 290] width 128 height 88
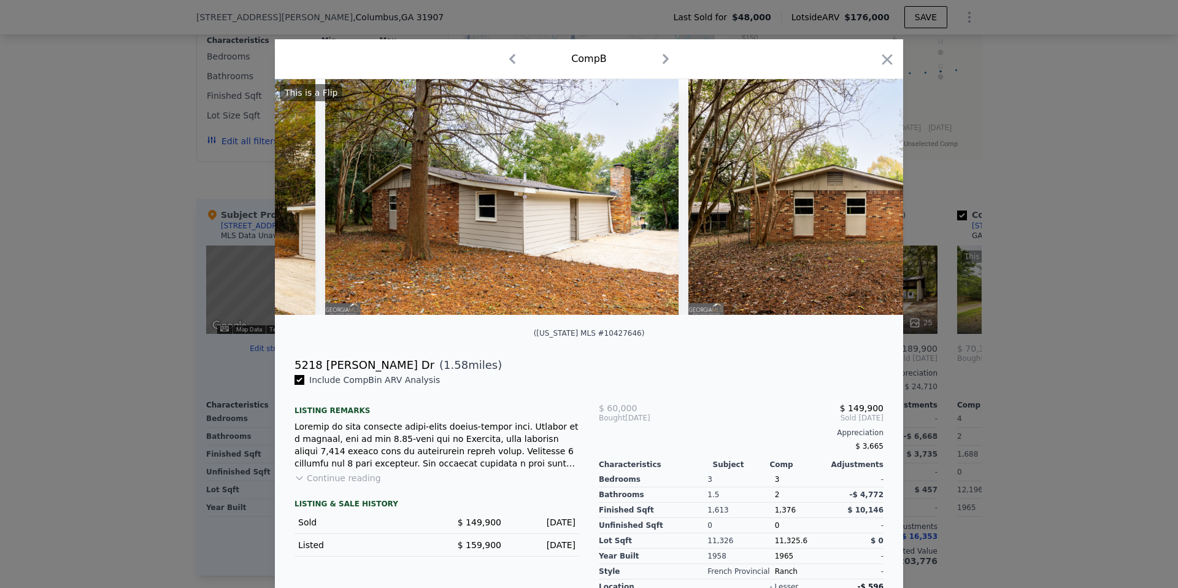
scroll to position [0, 6544]
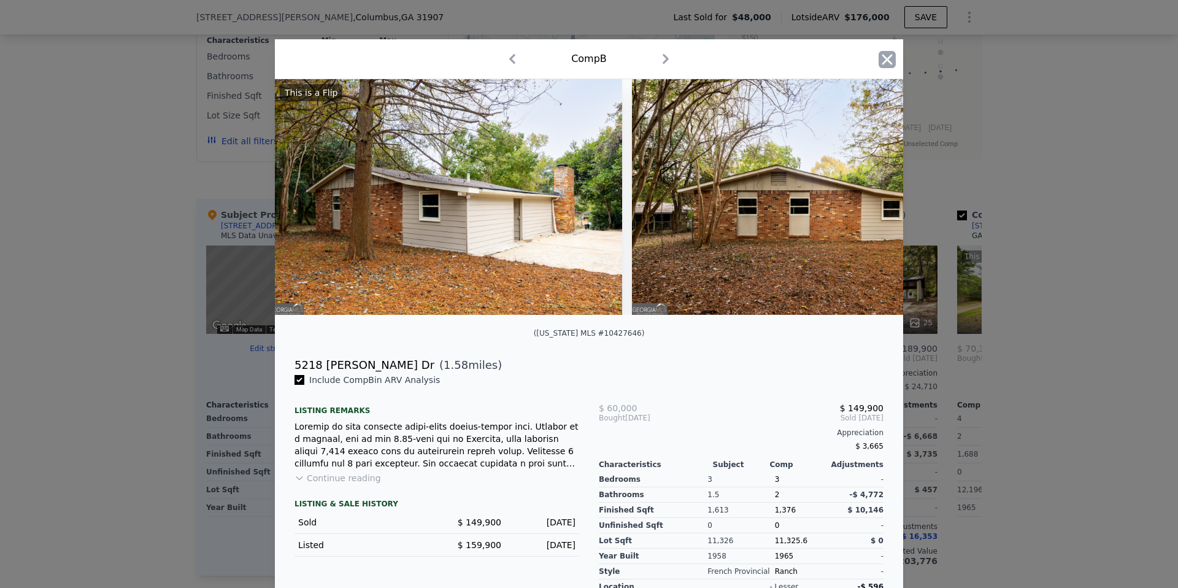
click at [888, 58] on icon "button" at bounding box center [888, 59] width 10 height 10
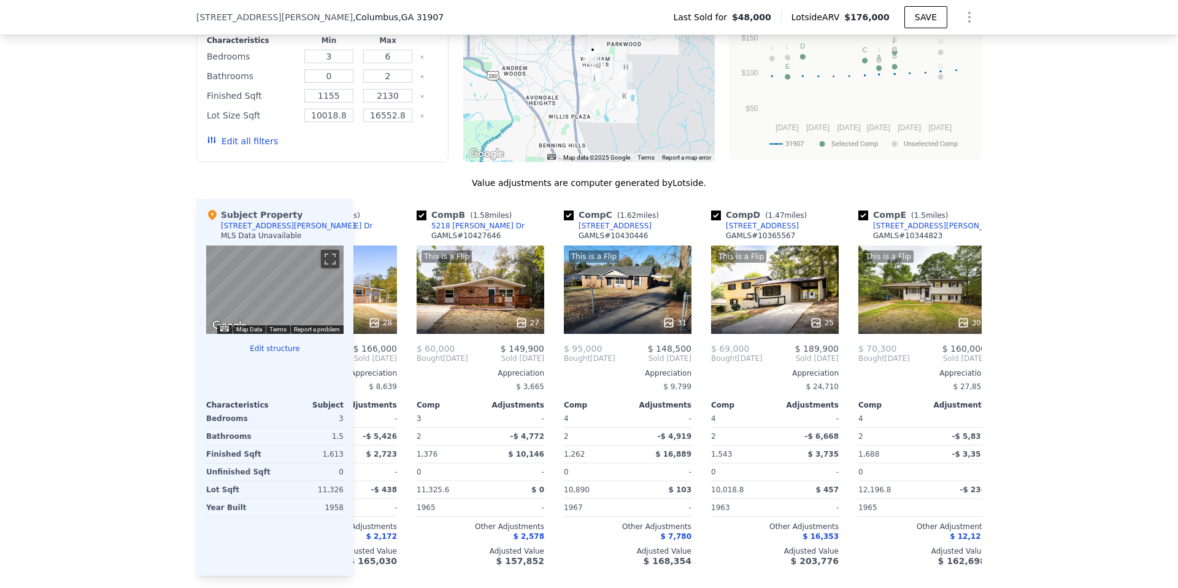
scroll to position [0, 100]
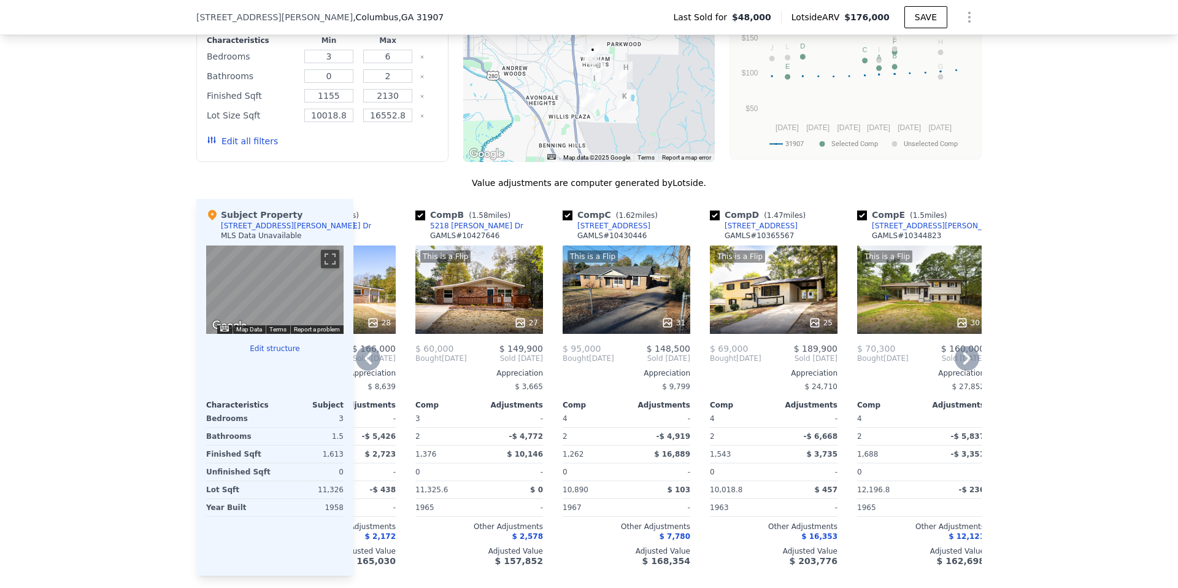
click at [652, 306] on div "This is a Flip 31" at bounding box center [627, 290] width 128 height 88
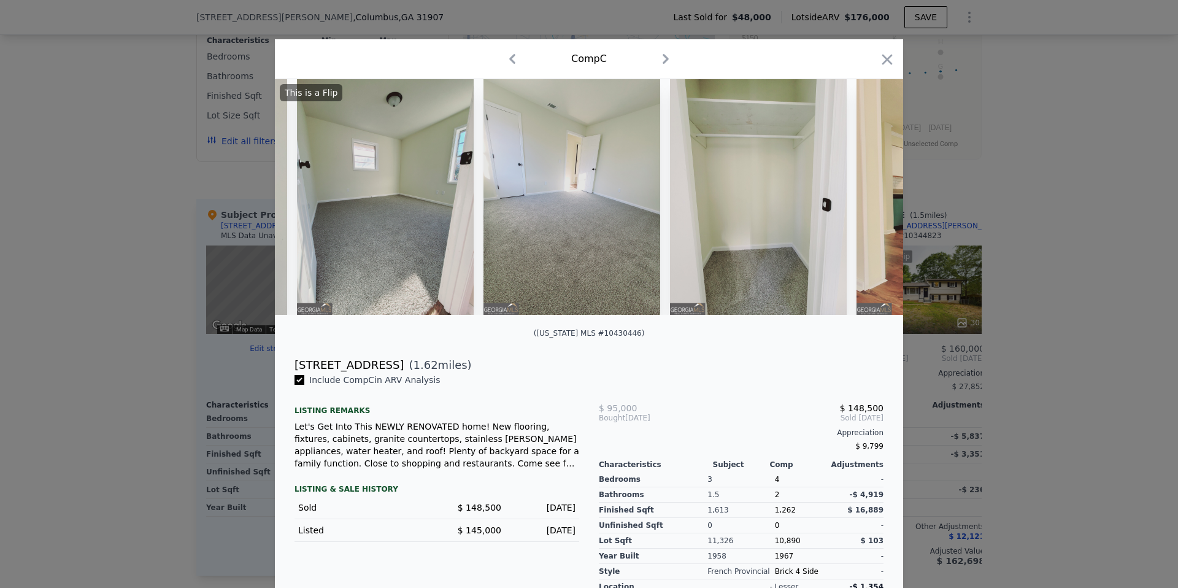
scroll to position [0, 4123]
click at [889, 59] on icon "button" at bounding box center [888, 59] width 10 height 10
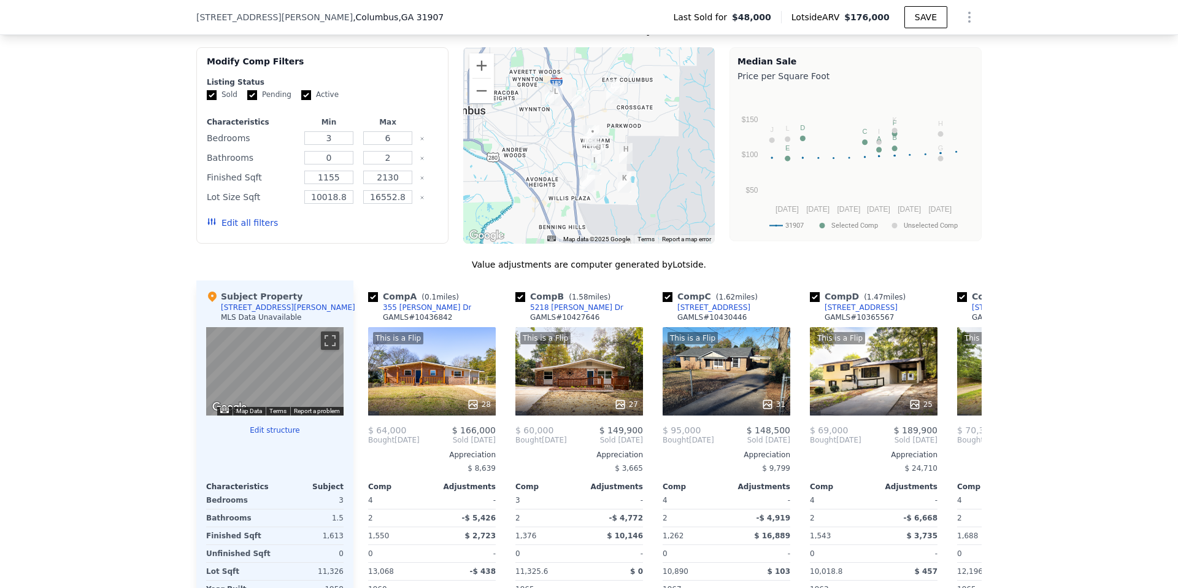
scroll to position [954, 0]
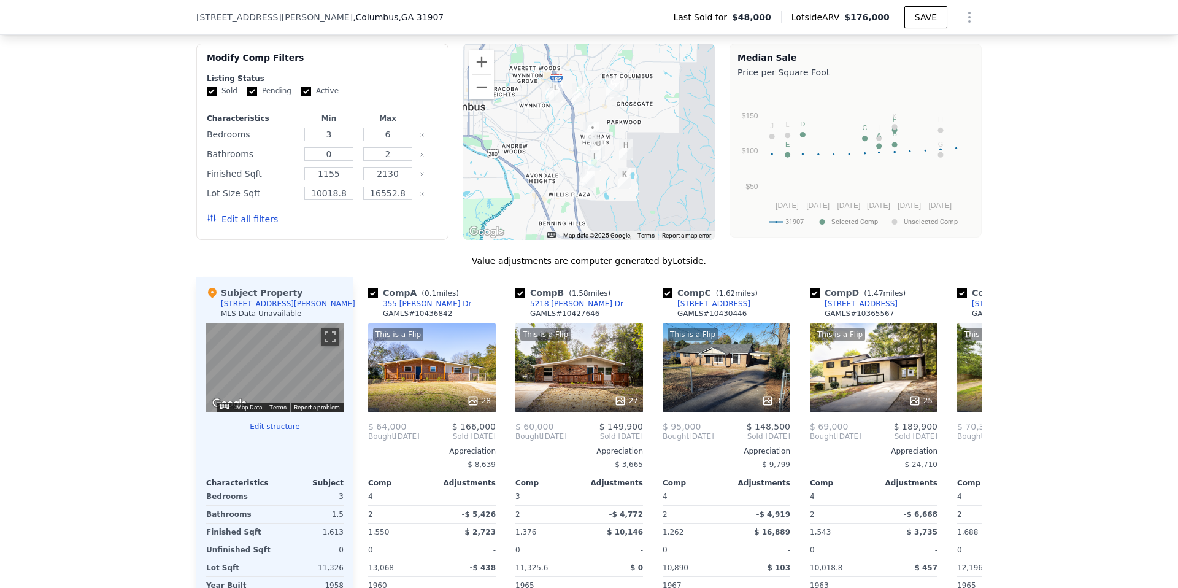
click at [252, 222] on button "Edit all filters" at bounding box center [242, 219] width 71 height 12
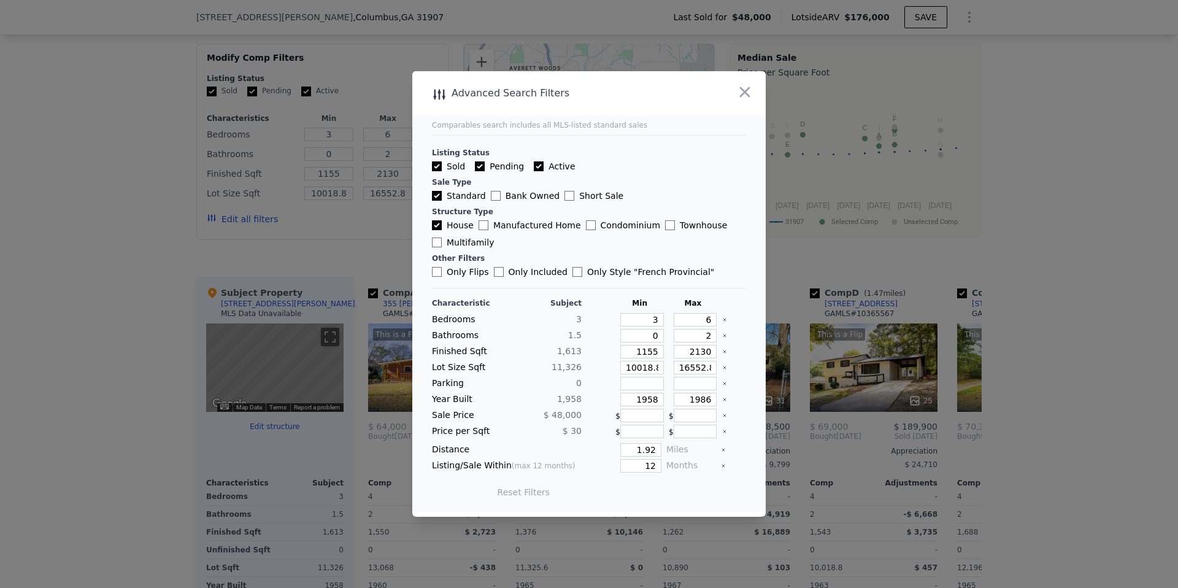
click at [438, 276] on input "Only Flips" at bounding box center [437, 272] width 10 height 10
checkbox input "true"
click at [658, 493] on button "Update Search" at bounding box center [657, 492] width 93 height 17
drag, startPoint x: 651, startPoint y: 369, endPoint x: 675, endPoint y: 373, distance: 24.1
click at [676, 372] on div "Lot Size Sqft 11,326 10018.8 16552.8" at bounding box center [589, 368] width 314 height 14
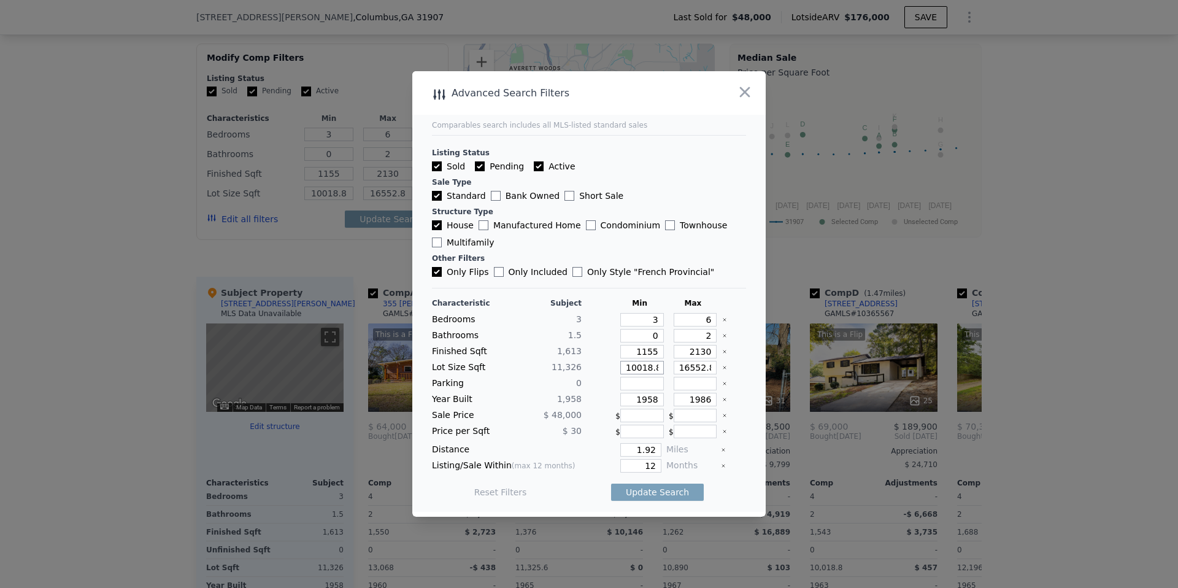
type input "10018"
drag, startPoint x: 702, startPoint y: 369, endPoint x: 710, endPoint y: 377, distance: 10.4
click at [718, 371] on div "Lot Size Sqft 11,326 10018 16552.8" at bounding box center [589, 368] width 314 height 14
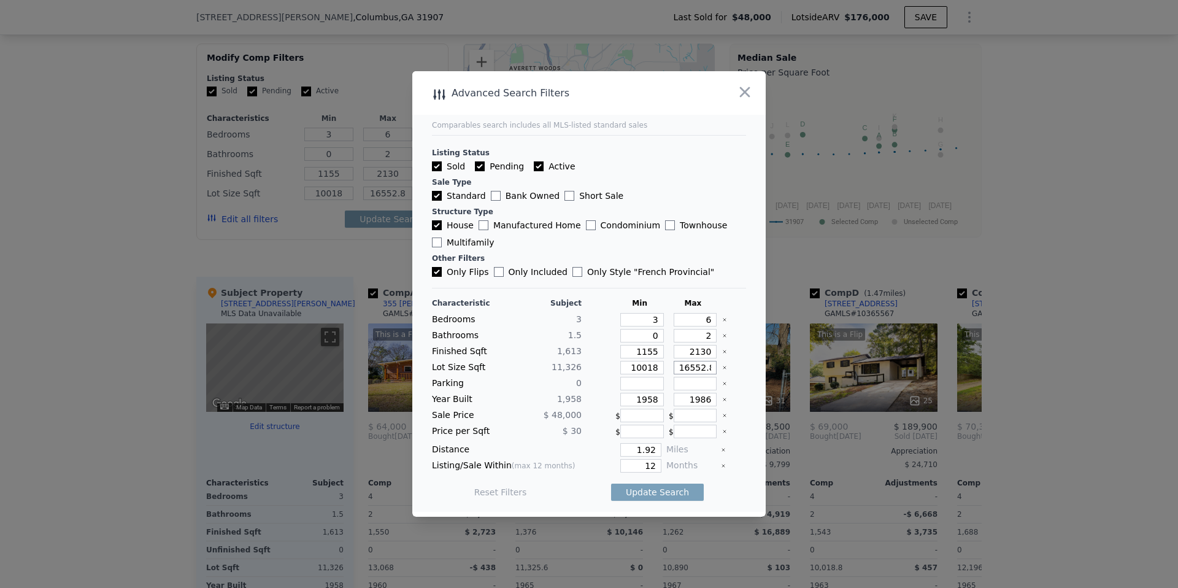
type input "16552"
drag, startPoint x: 673, startPoint y: 490, endPoint x: 679, endPoint y: 493, distance: 6.9
click at [674, 491] on button "Update Search" at bounding box center [657, 492] width 93 height 17
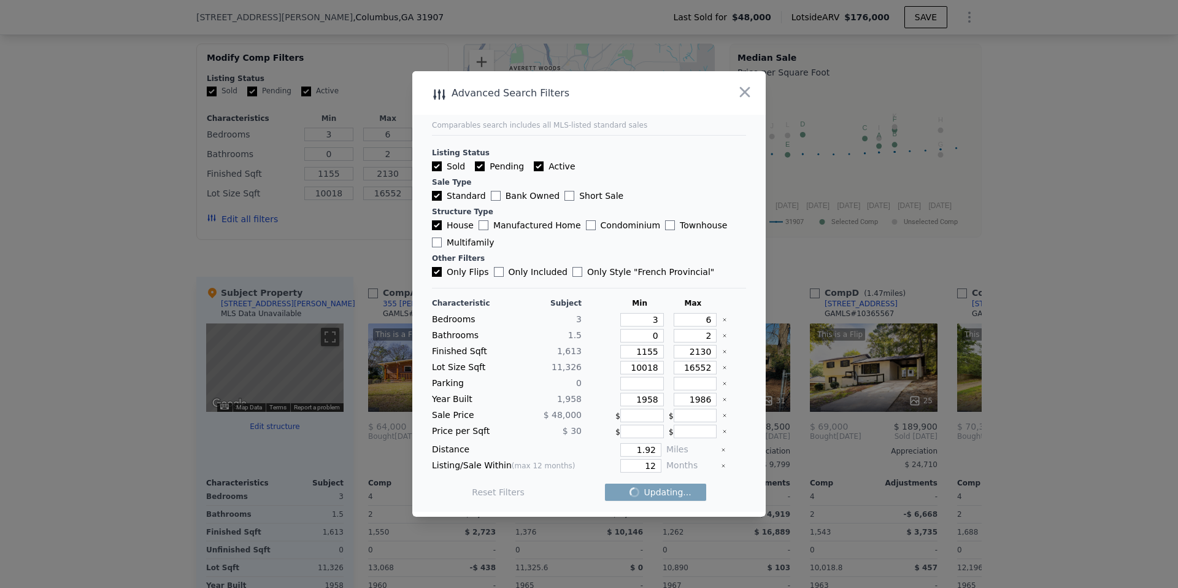
checkbox input "false"
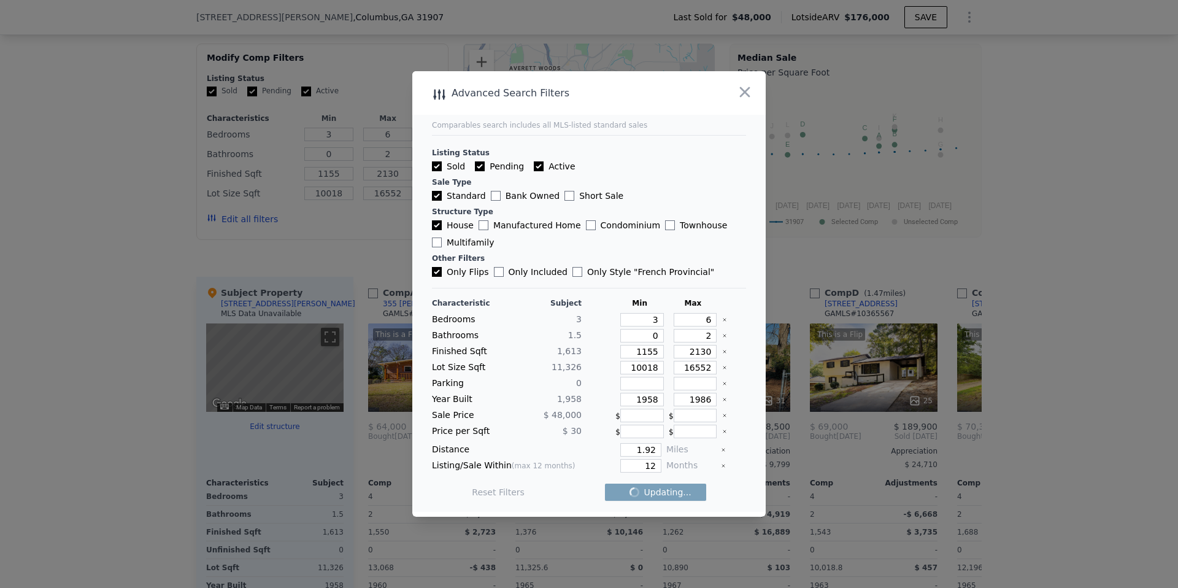
checkbox input "false"
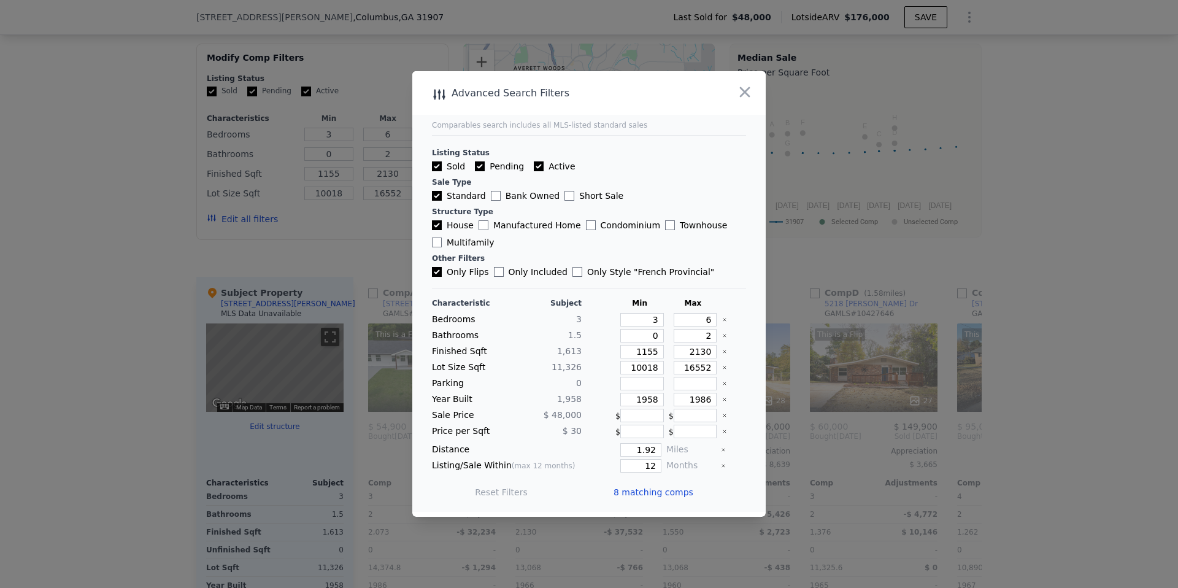
click at [678, 495] on span "8 matching comps" at bounding box center [654, 492] width 80 height 12
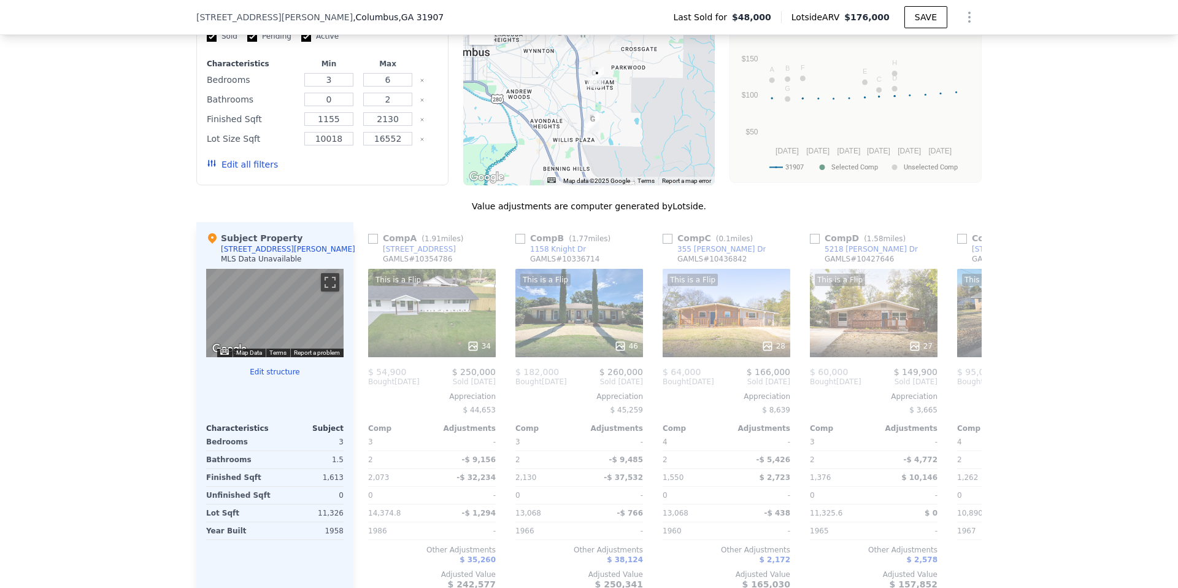
scroll to position [1001, 0]
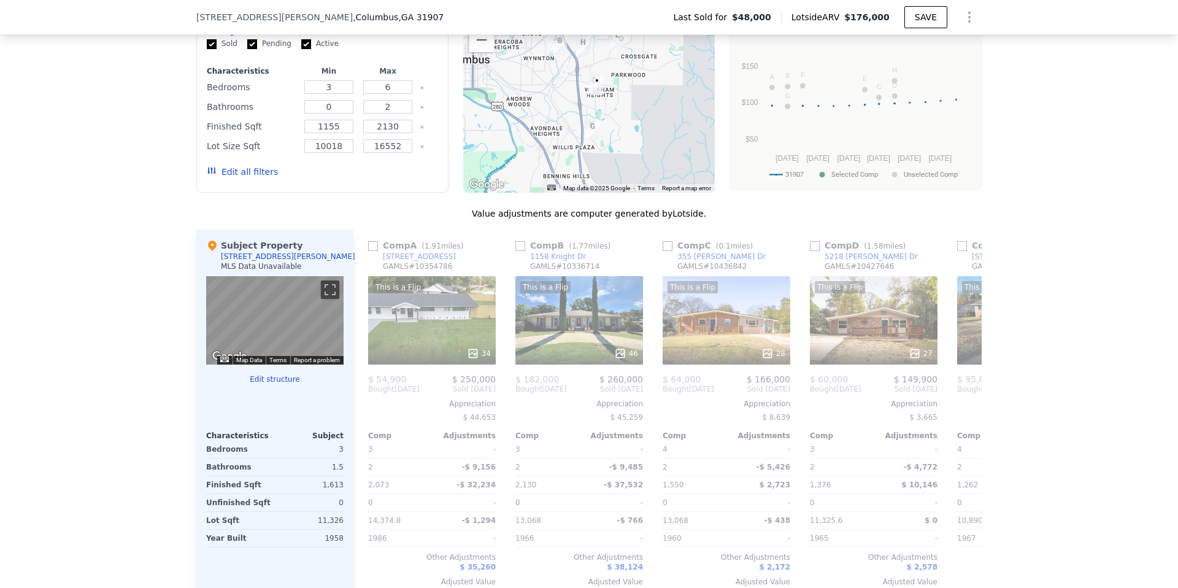
click at [233, 173] on button "Edit all filters" at bounding box center [242, 172] width 71 height 12
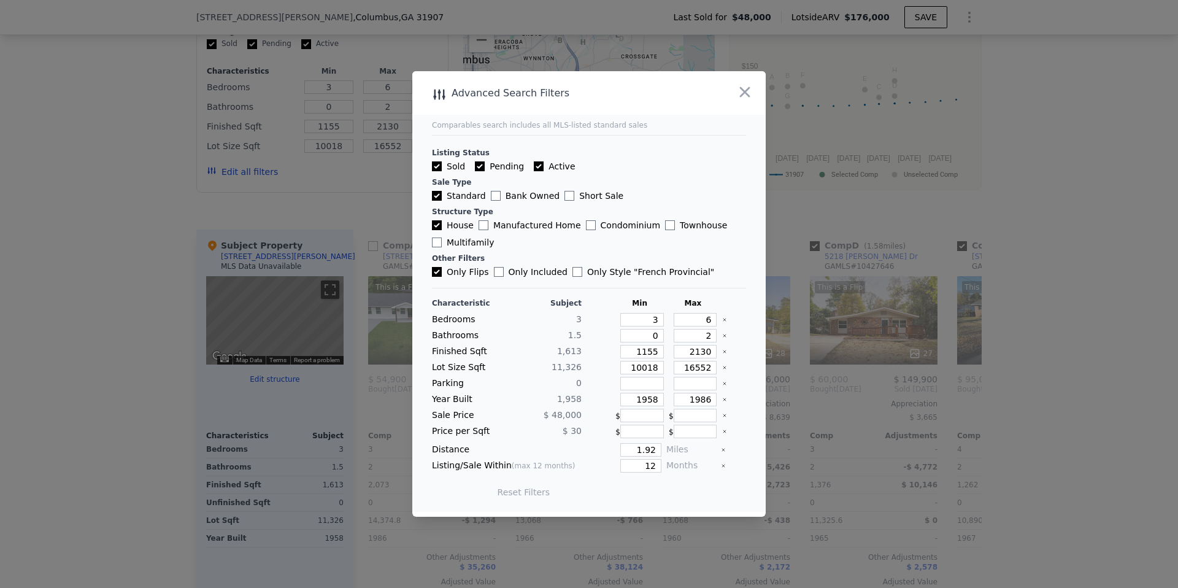
type input "10018.8"
type input "16552.8"
checkbox input "true"
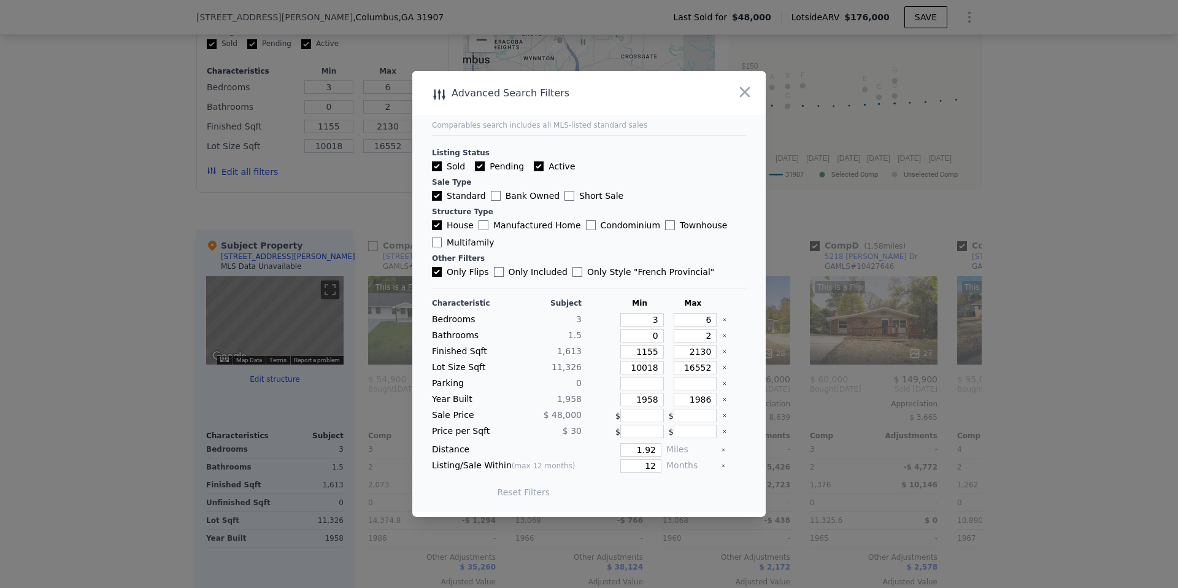
checkbox input "true"
checkbox input "false"
type input "10018.8"
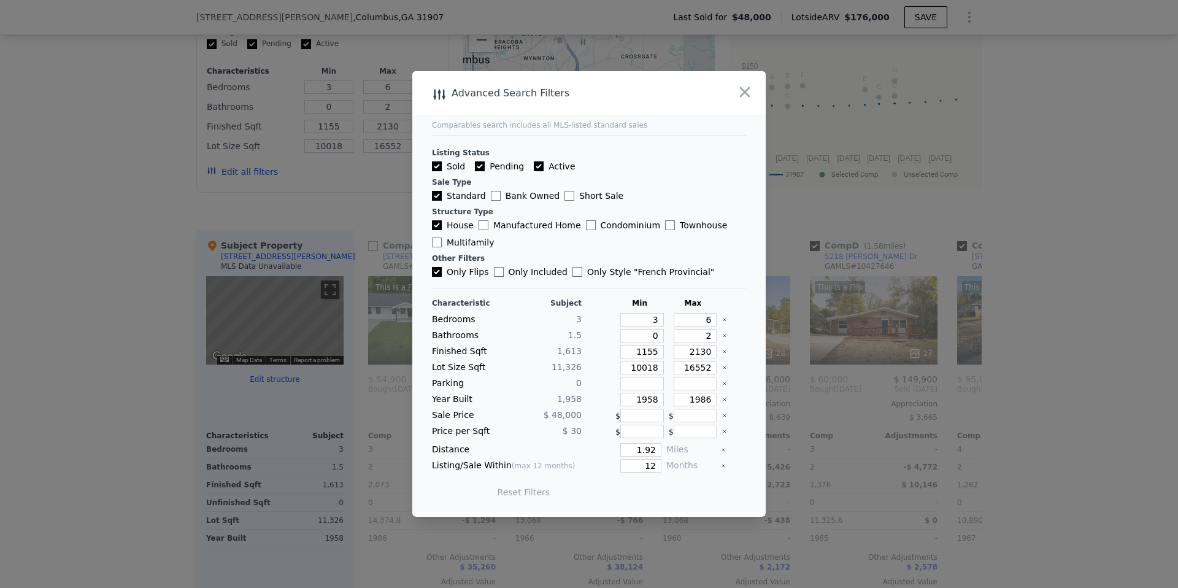
type input "16552.8"
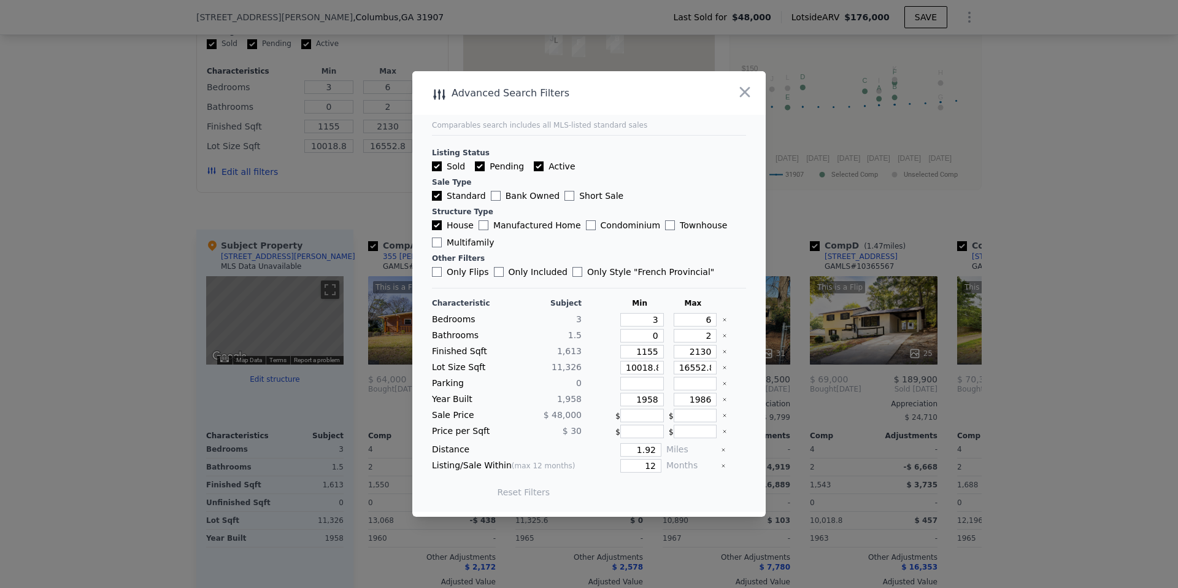
drag, startPoint x: 436, startPoint y: 273, endPoint x: 443, endPoint y: 279, distance: 9.1
click at [435, 273] on input "Only Flips" at bounding box center [437, 272] width 10 height 10
click at [432, 273] on input "Only Flips" at bounding box center [437, 272] width 10 height 10
checkbox input "false"
drag, startPoint x: 644, startPoint y: 465, endPoint x: 663, endPoint y: 466, distance: 19.1
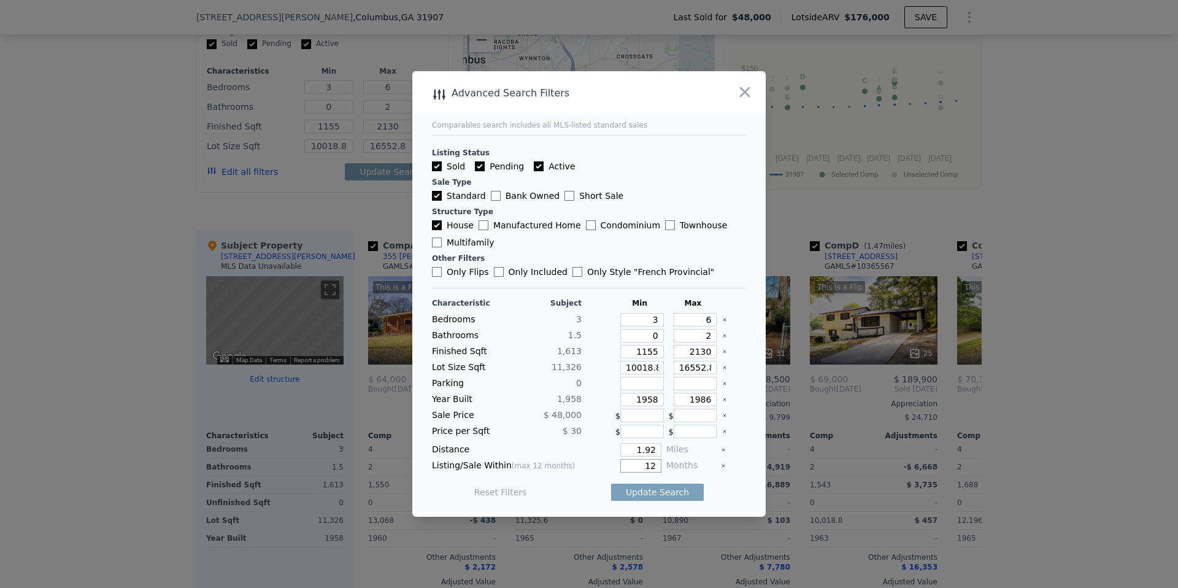
click at [663, 466] on div "Listing/Sale Within (max 12 months) 12 Months" at bounding box center [589, 466] width 314 height 14
type input "6"
drag, startPoint x: 636, startPoint y: 451, endPoint x: 665, endPoint y: 451, distance: 29.5
click at [665, 451] on div "Distance 1.92 Miles" at bounding box center [589, 450] width 314 height 14
type input "1"
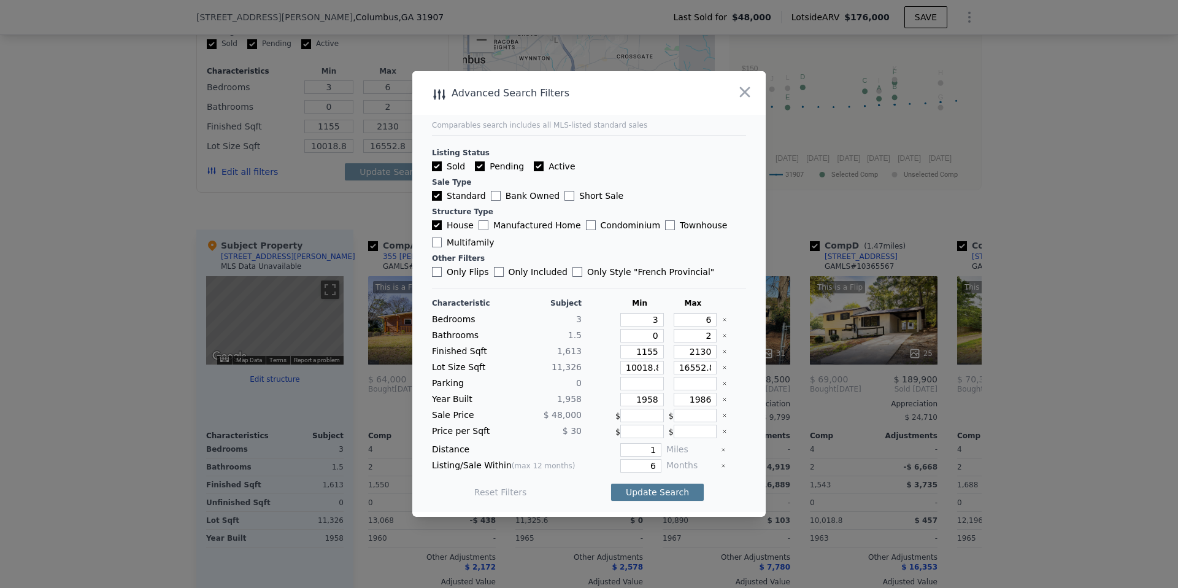
click at [681, 492] on button "Update Search" at bounding box center [657, 492] width 93 height 17
drag, startPoint x: 651, startPoint y: 370, endPoint x: 668, endPoint y: 371, distance: 17.2
click at [668, 369] on div "Lot Size Sqft 11,326 10018.8 16552.8" at bounding box center [589, 368] width 314 height 14
drag, startPoint x: 660, startPoint y: 369, endPoint x: 667, endPoint y: 368, distance: 7.4
click at [667, 368] on div "Lot Size Sqft 11,326 10018.8 16552.8" at bounding box center [589, 368] width 314 height 14
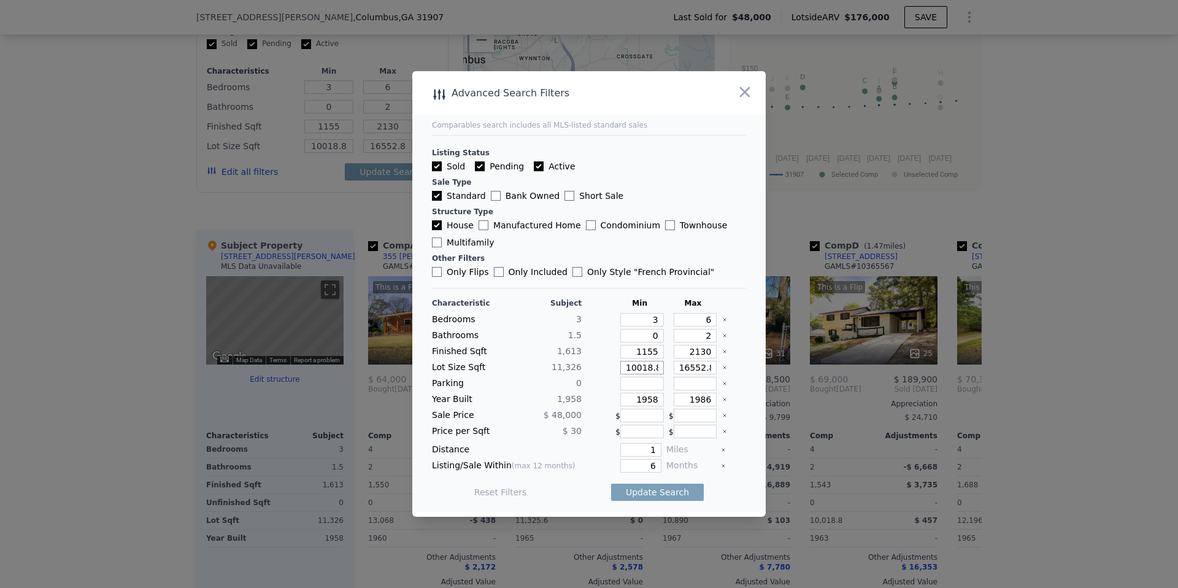
type input "10018"
drag, startPoint x: 703, startPoint y: 368, endPoint x: 692, endPoint y: 408, distance: 42.0
click at [718, 370] on div "Lot Size Sqft 11,326 10018 16552.8" at bounding box center [589, 368] width 314 height 14
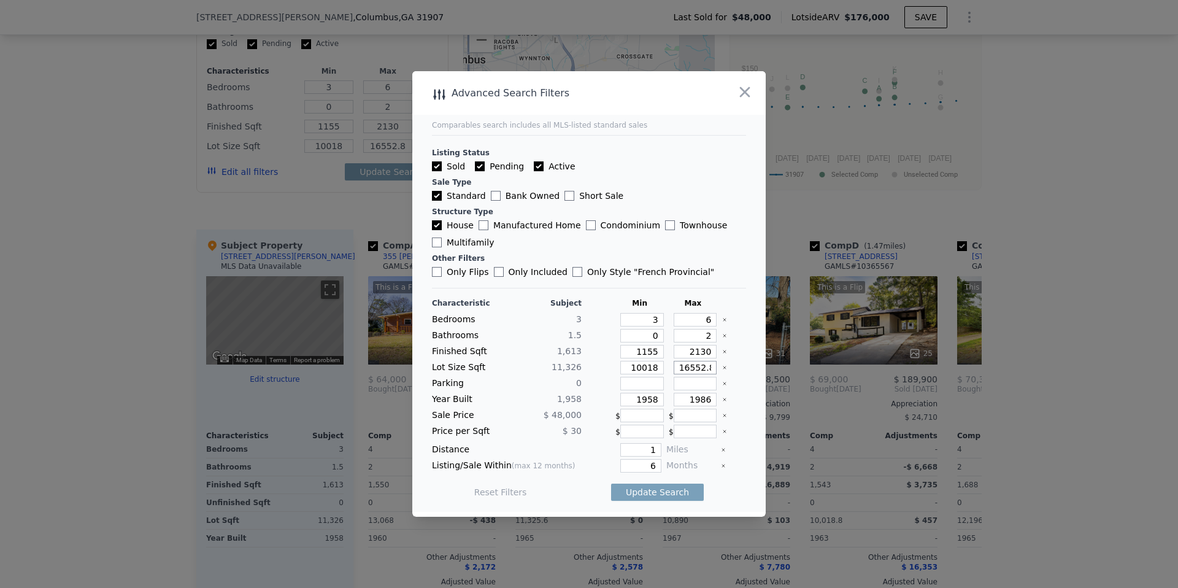
type input "16552"
click at [675, 489] on button "Update Search" at bounding box center [657, 492] width 93 height 17
checkbox input "false"
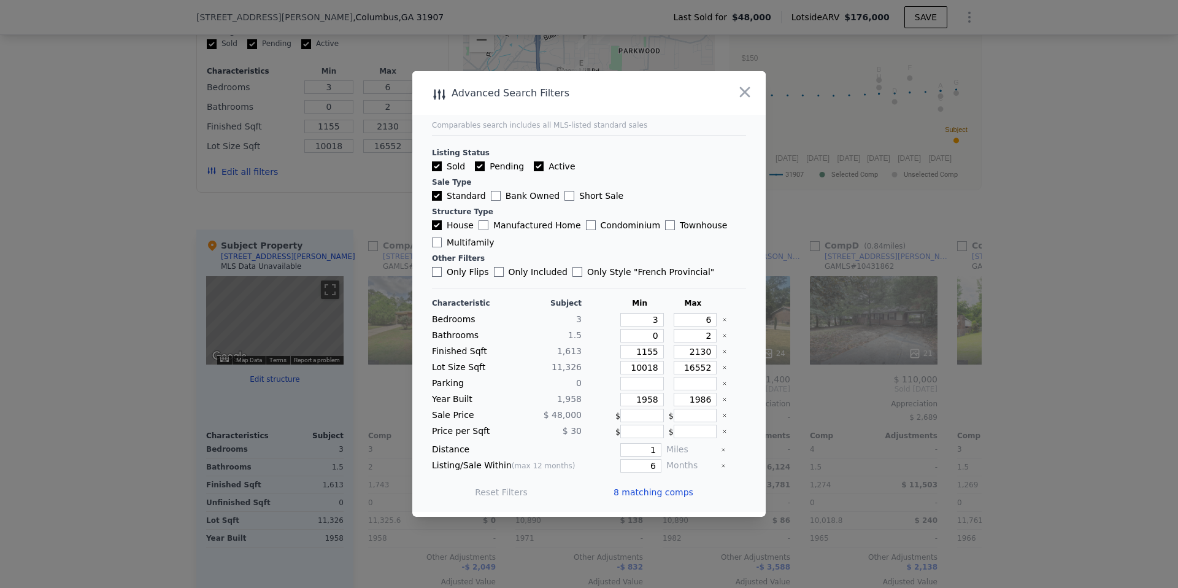
click at [675, 491] on span "8 matching comps" at bounding box center [654, 492] width 80 height 12
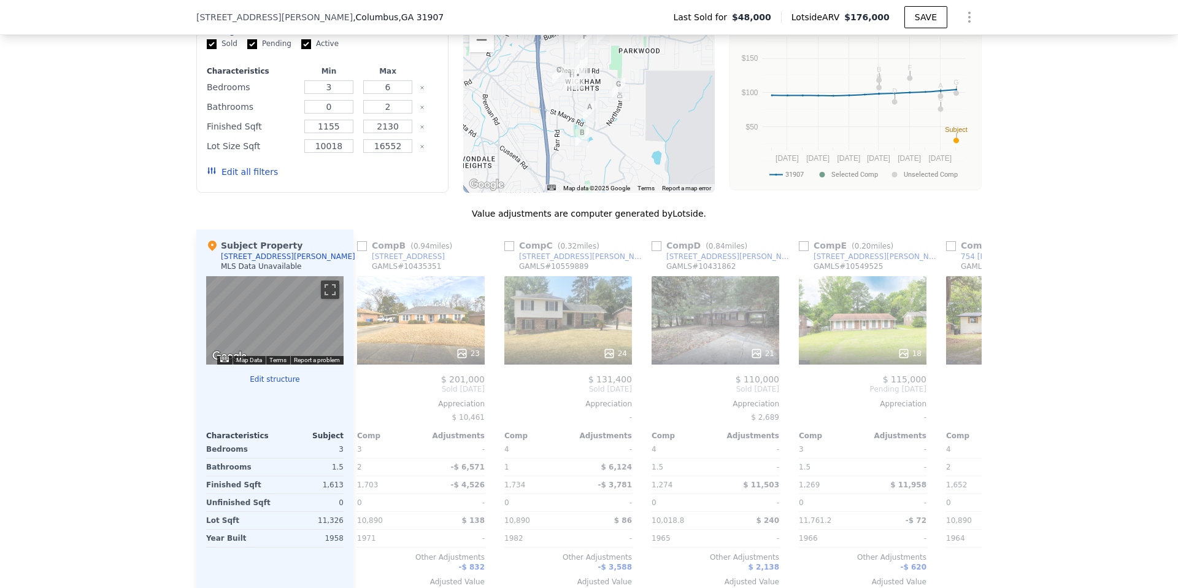
scroll to position [0, 204]
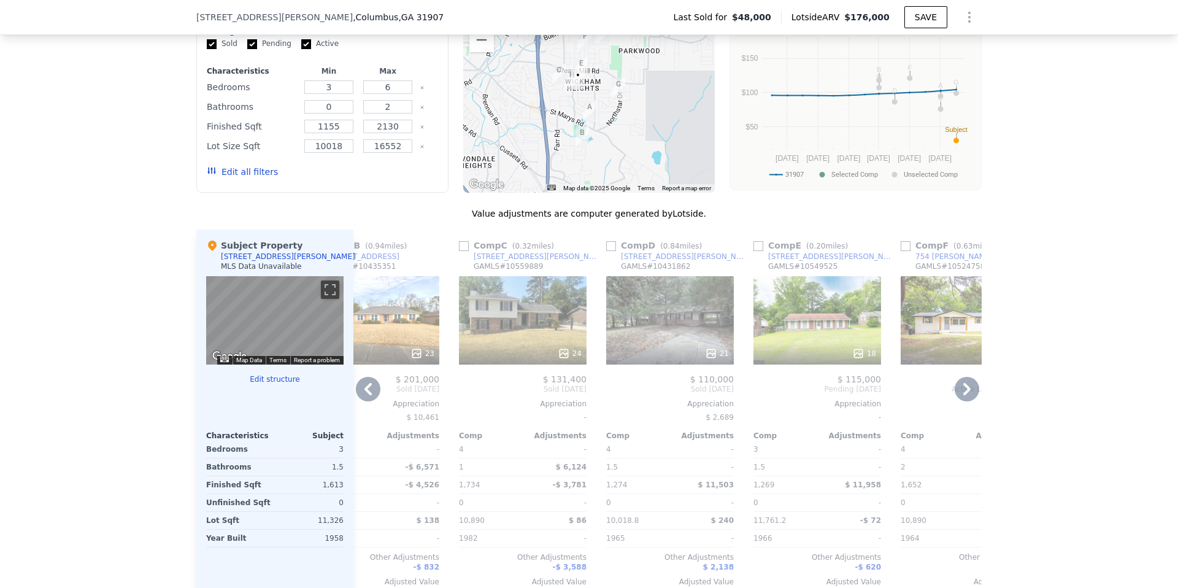
click at [657, 337] on div "21" at bounding box center [670, 320] width 128 height 88
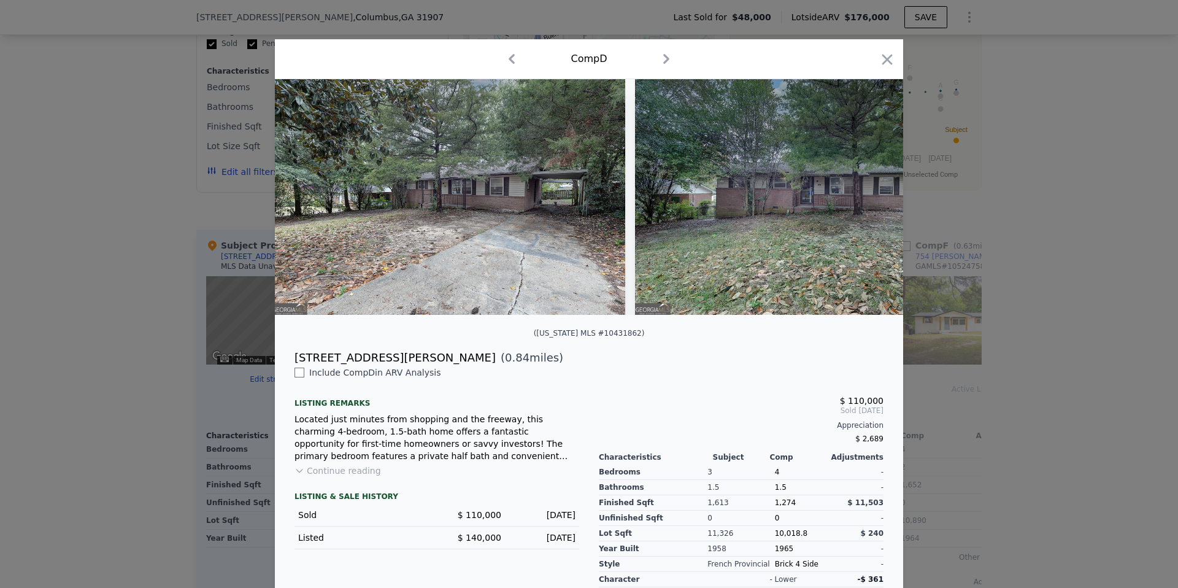
click at [535, 249] on img at bounding box center [449, 197] width 354 height 236
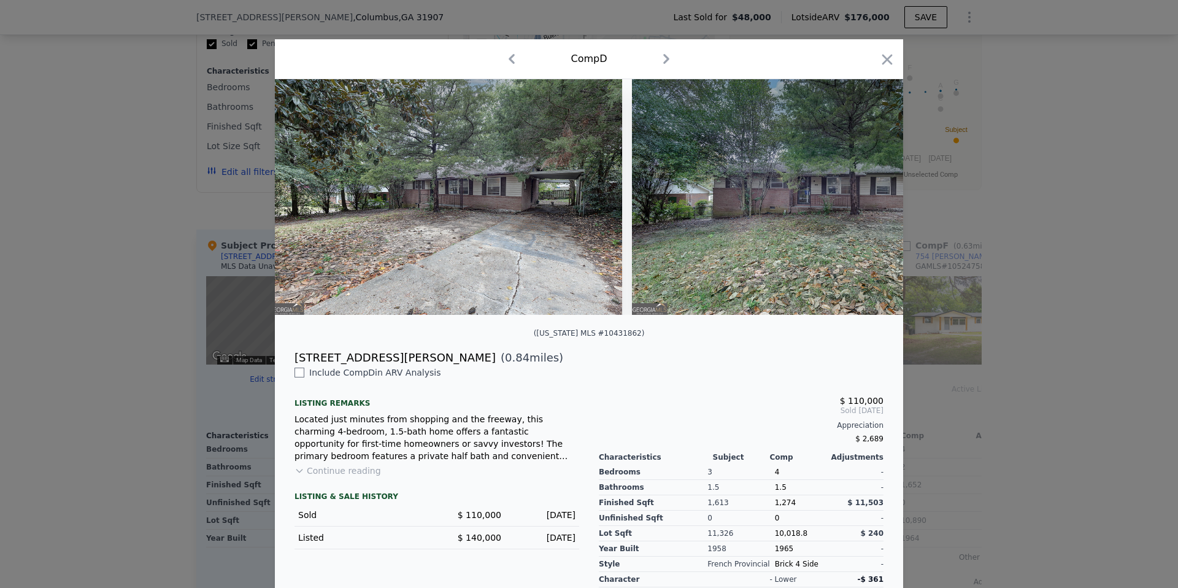
click at [532, 250] on img at bounding box center [446, 197] width 354 height 236
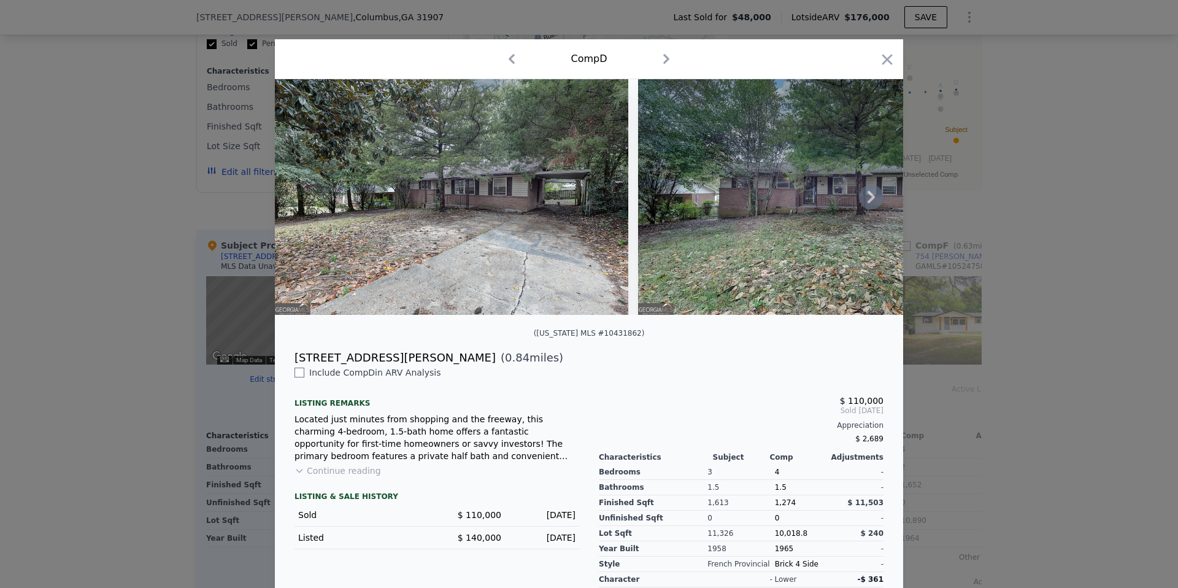
scroll to position [2, 0]
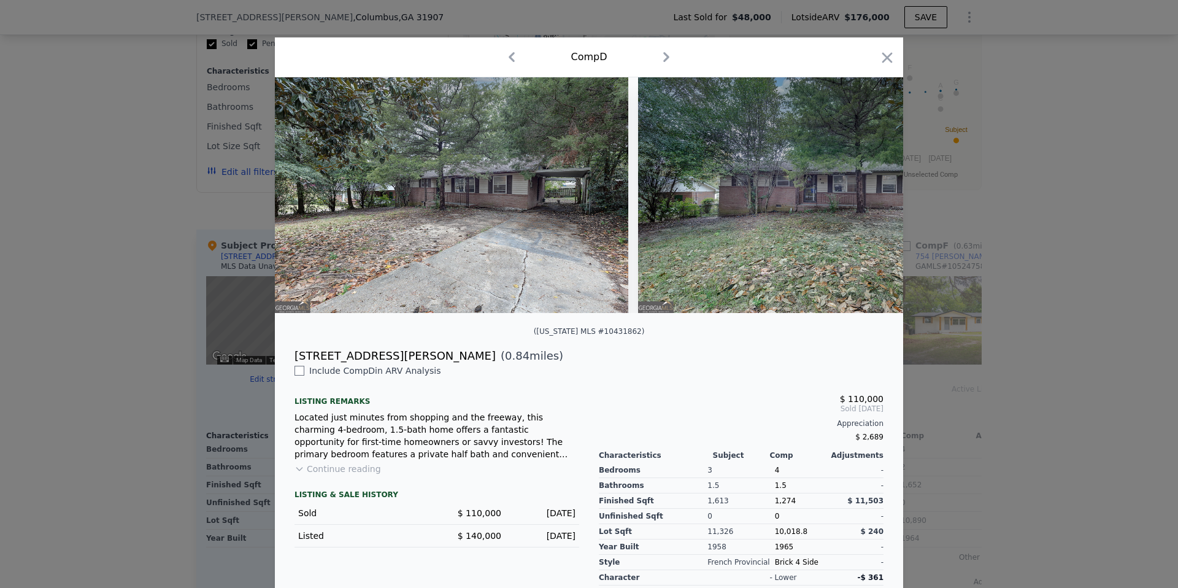
click at [354, 471] on button "Continue reading" at bounding box center [338, 469] width 87 height 12
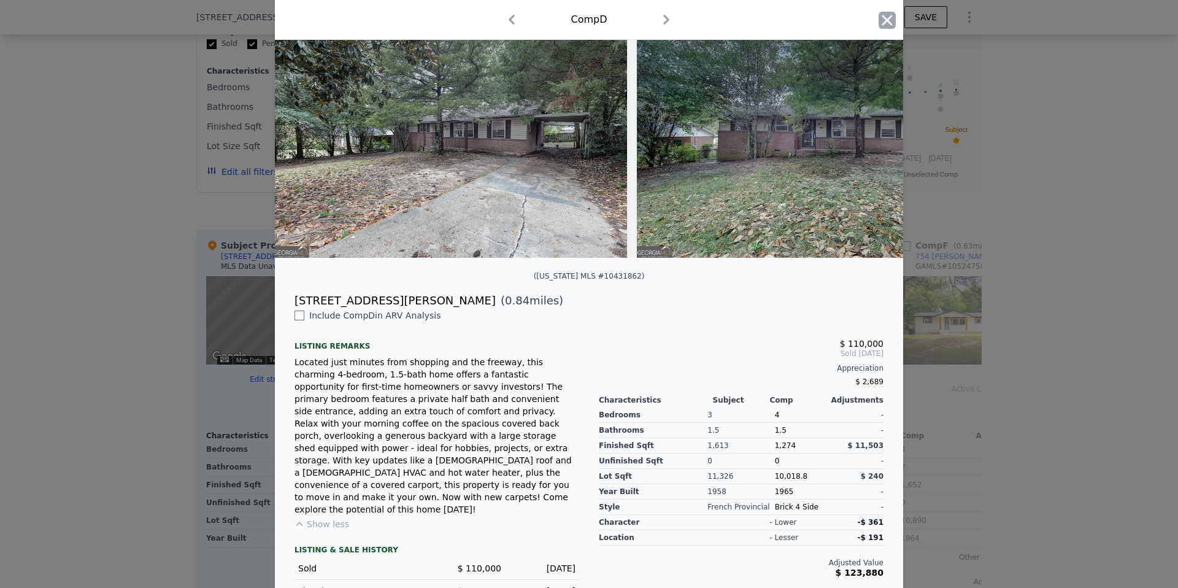
scroll to position [0, 2]
click at [888, 17] on icon "button" at bounding box center [887, 20] width 17 height 17
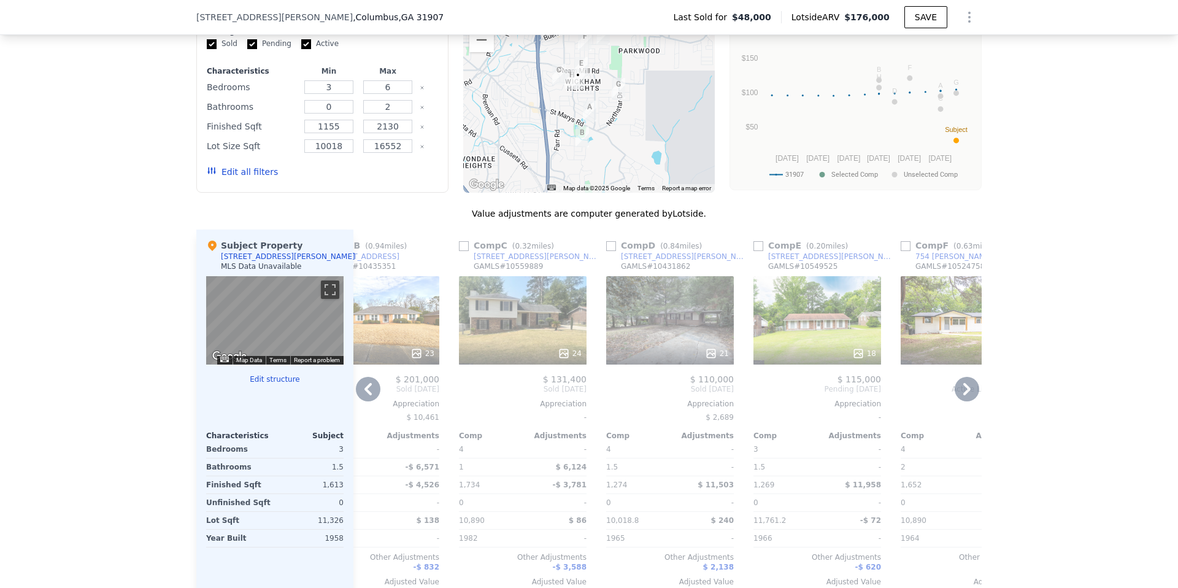
click at [675, 347] on div "21" at bounding box center [670, 353] width 117 height 12
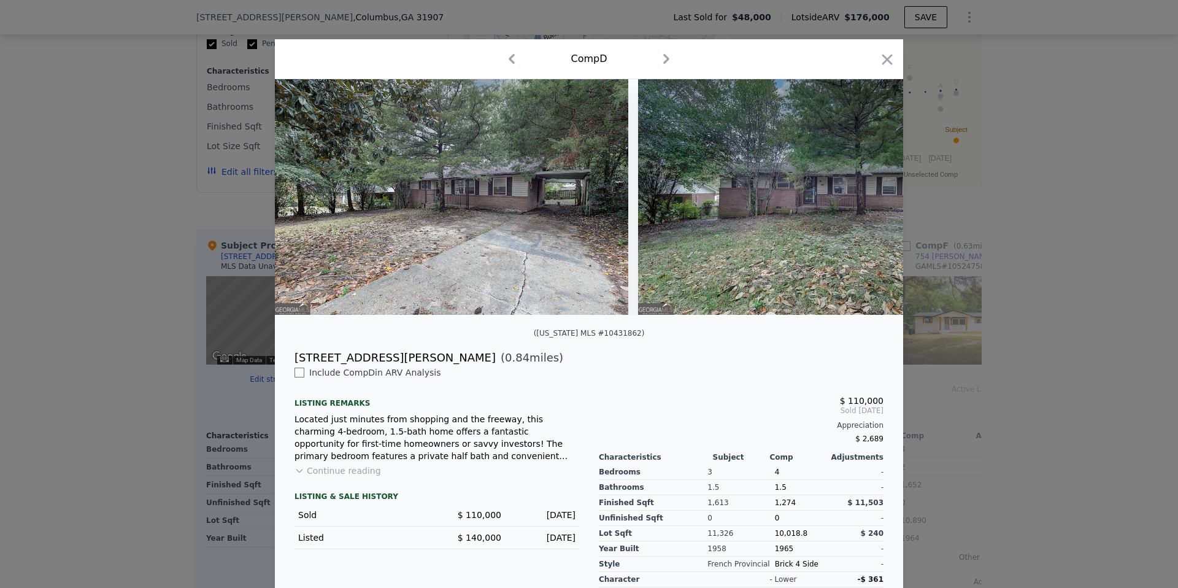
scroll to position [56, 0]
